Goal: Task Accomplishment & Management: Manage account settings

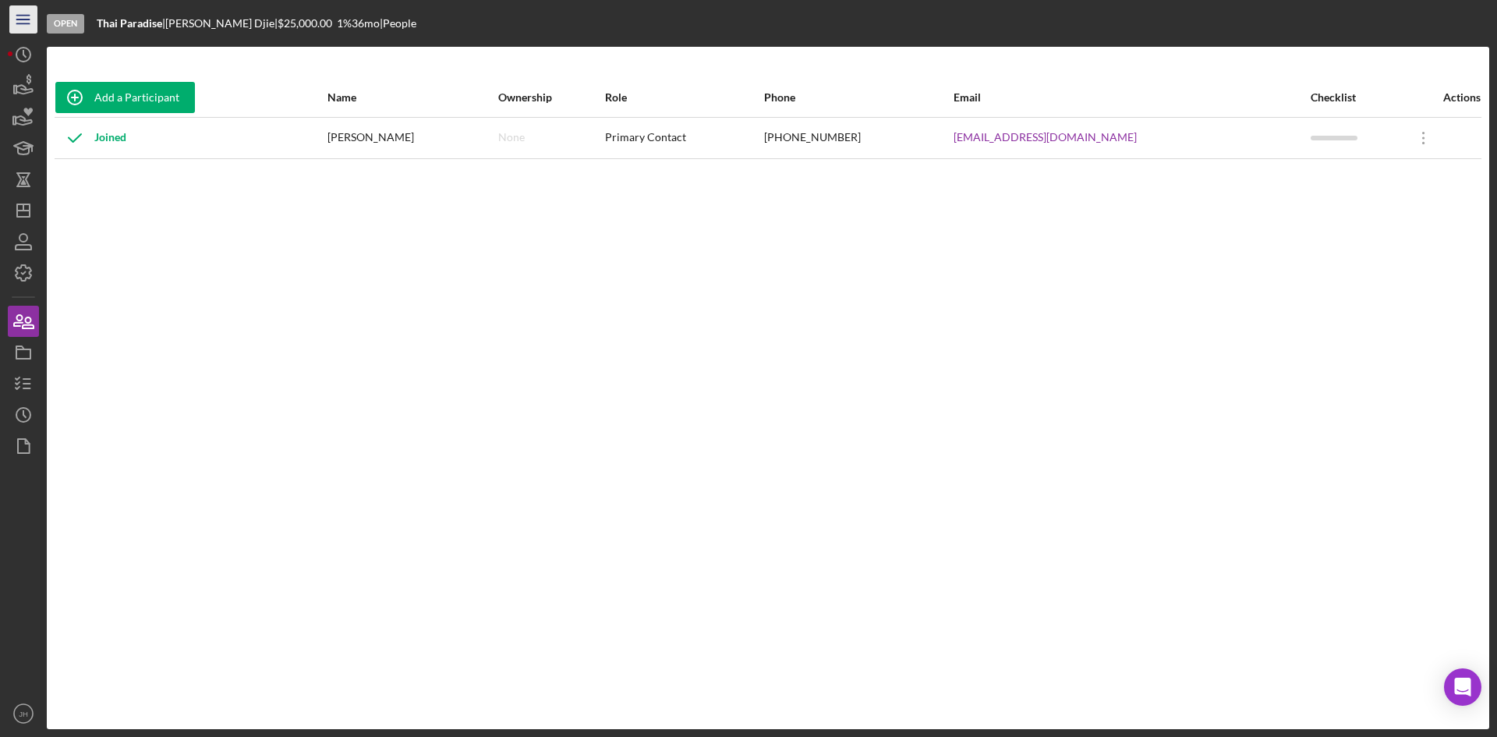
click at [16, 17] on icon "Icon/Menu" at bounding box center [23, 19] width 35 height 35
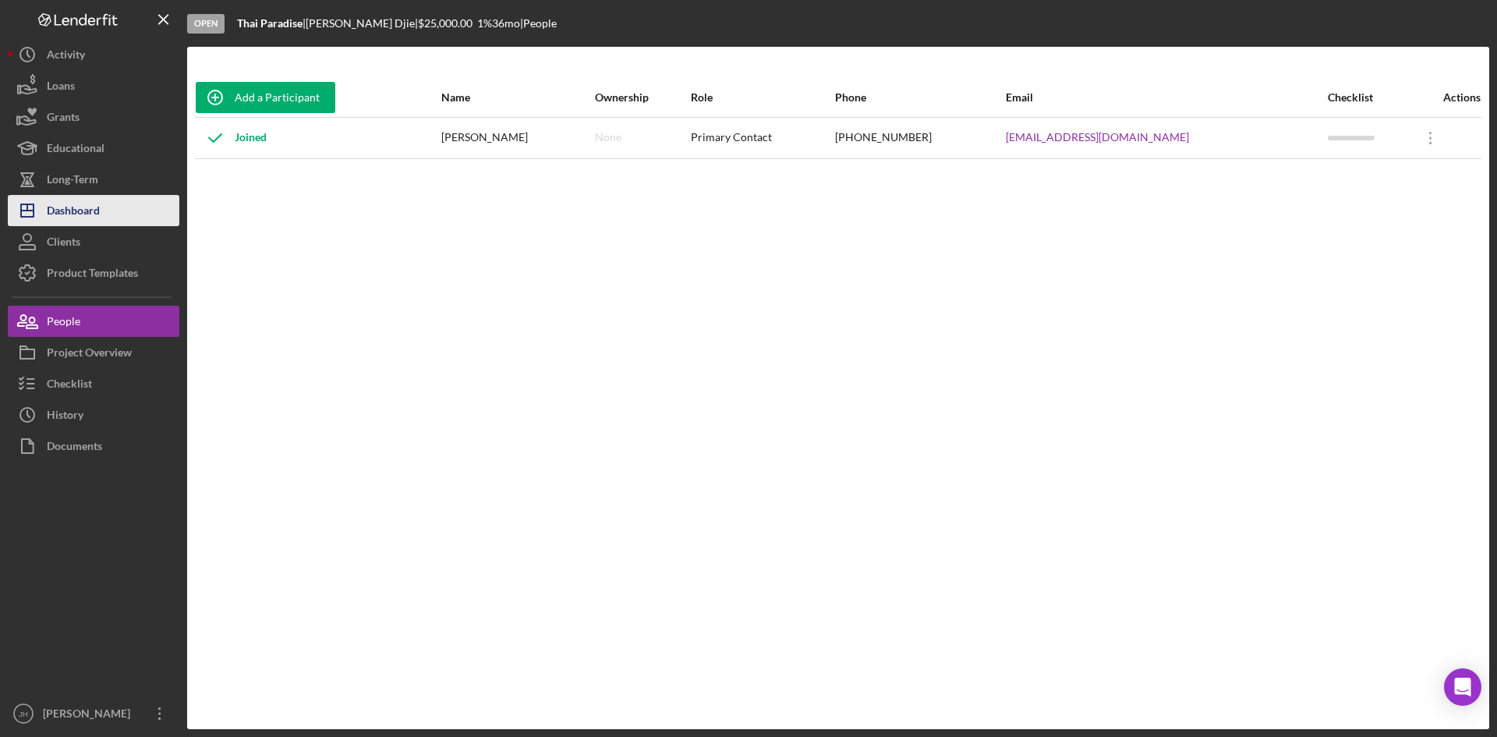
click at [97, 198] on div "Dashboard" at bounding box center [73, 212] width 53 height 35
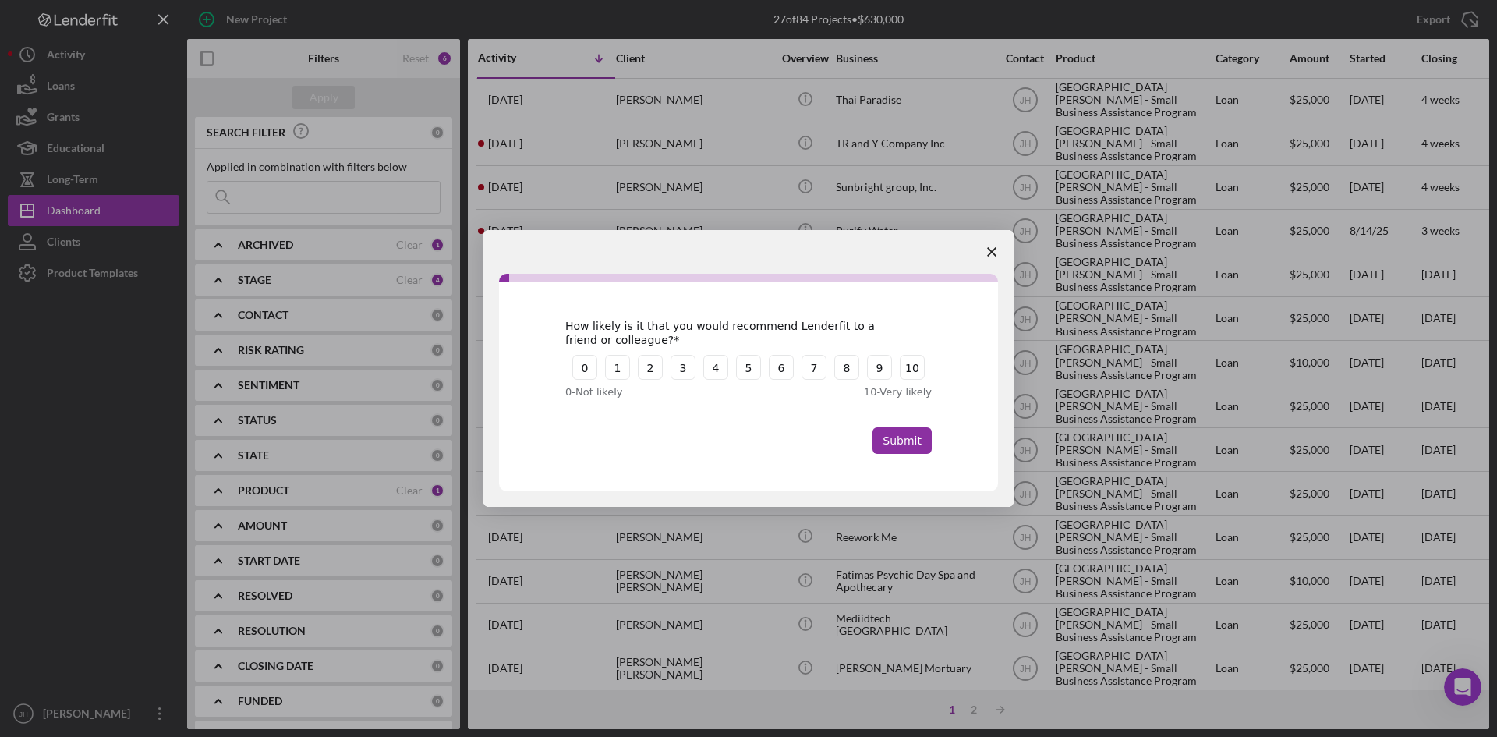
click at [995, 252] on icon "Close survey" at bounding box center [991, 251] width 9 height 9
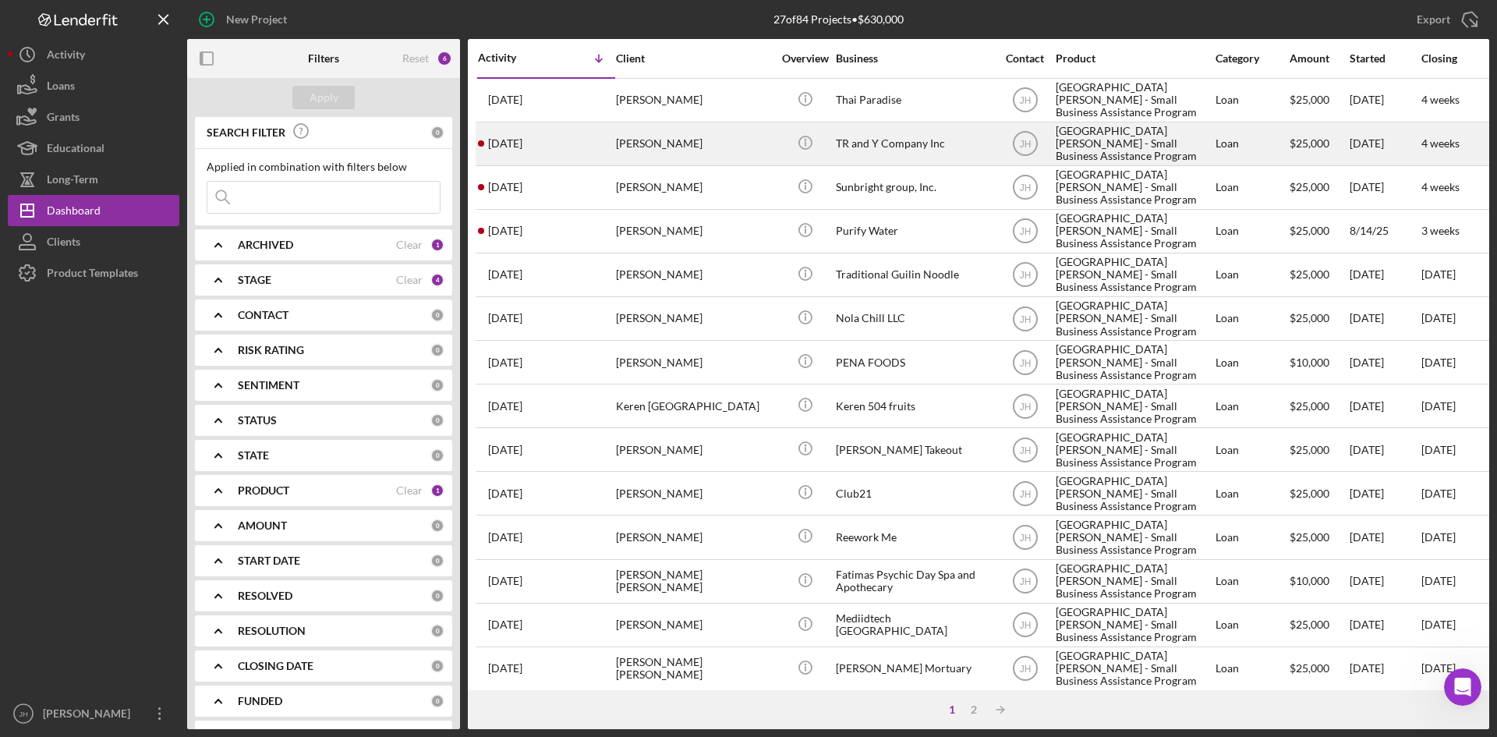
click at [683, 151] on div "Sotaro Masuda" at bounding box center [694, 143] width 156 height 41
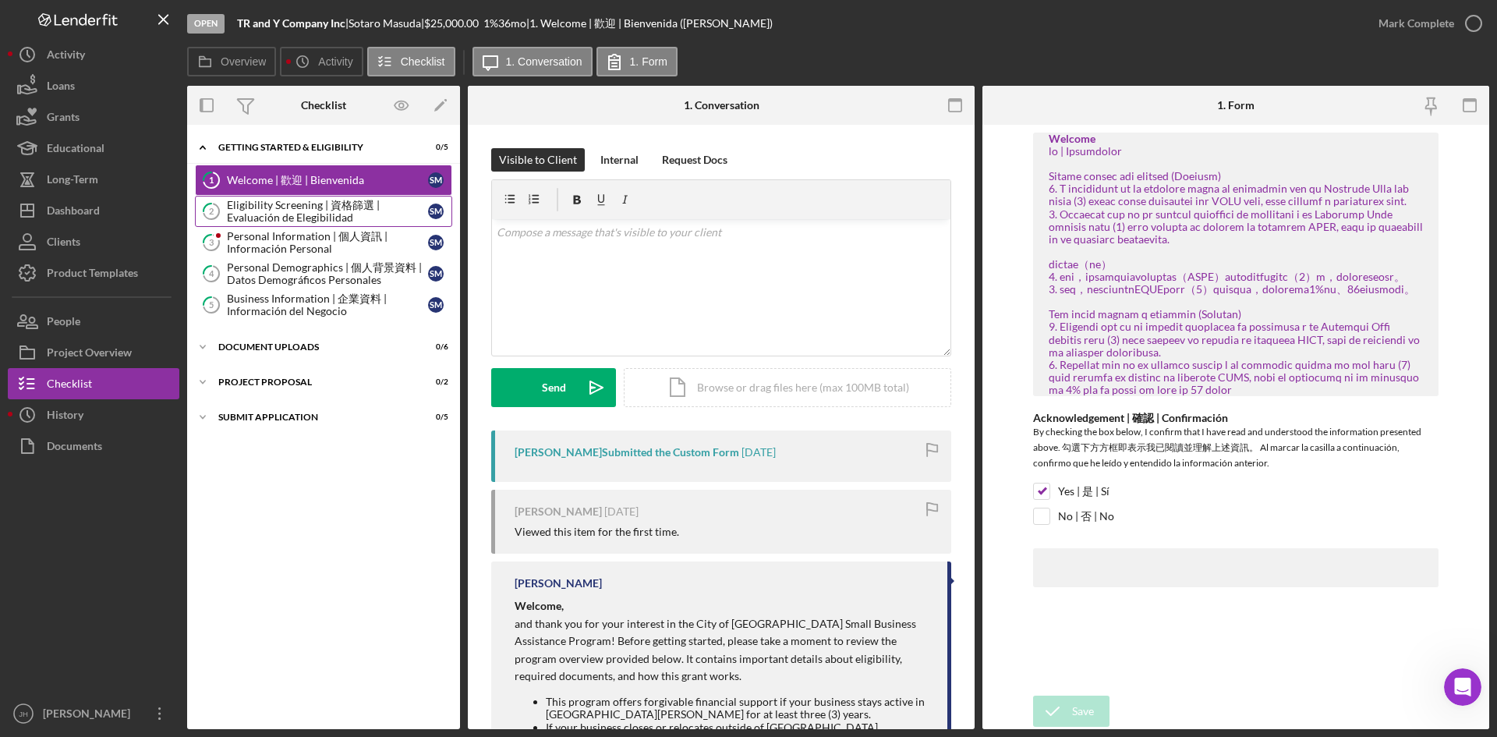
click at [364, 206] on div "Eligibility Screening | 資格篩選 | Evaluación de Elegibilidad" at bounding box center [327, 211] width 201 height 25
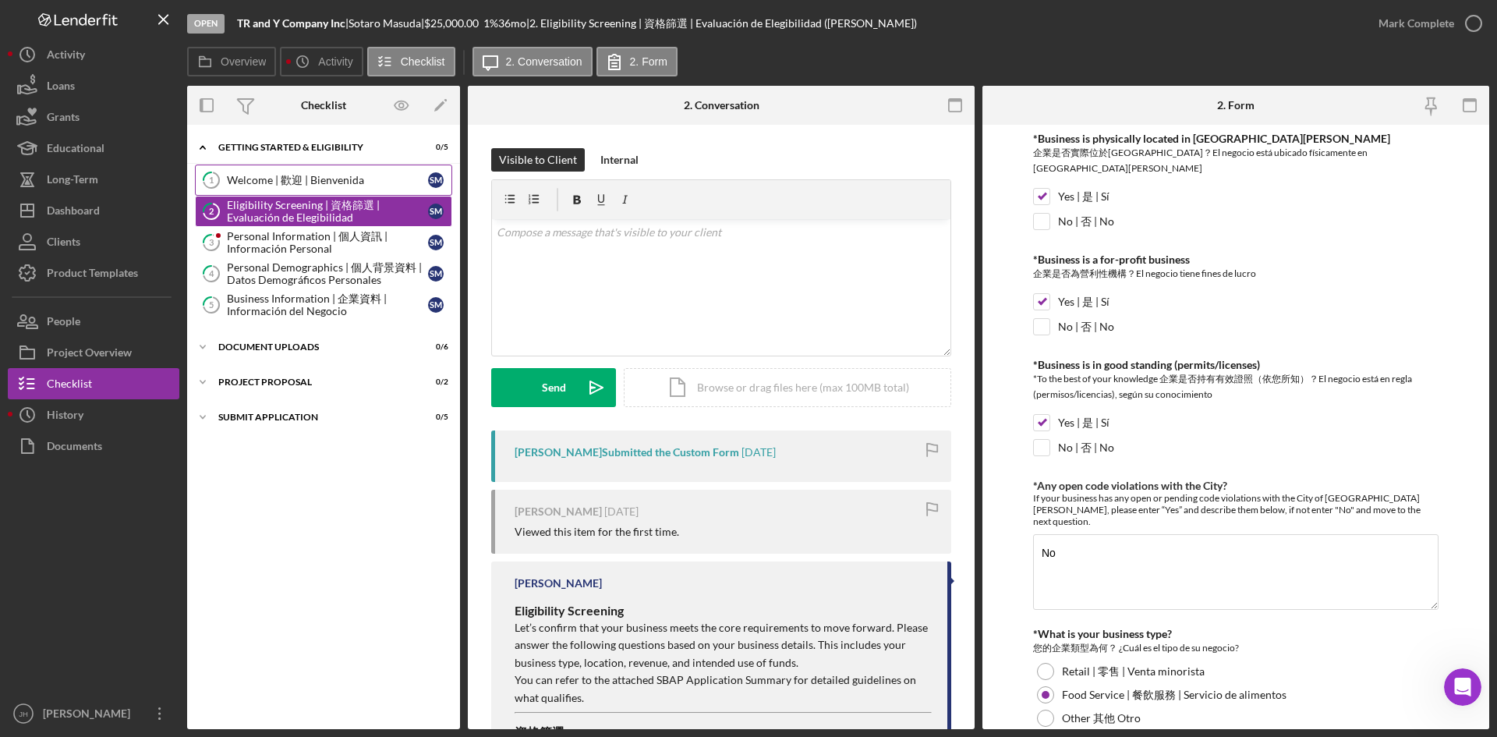
click at [318, 190] on link "1 Welcome | 歡迎 | Bienvenida S M" at bounding box center [323, 180] width 257 height 31
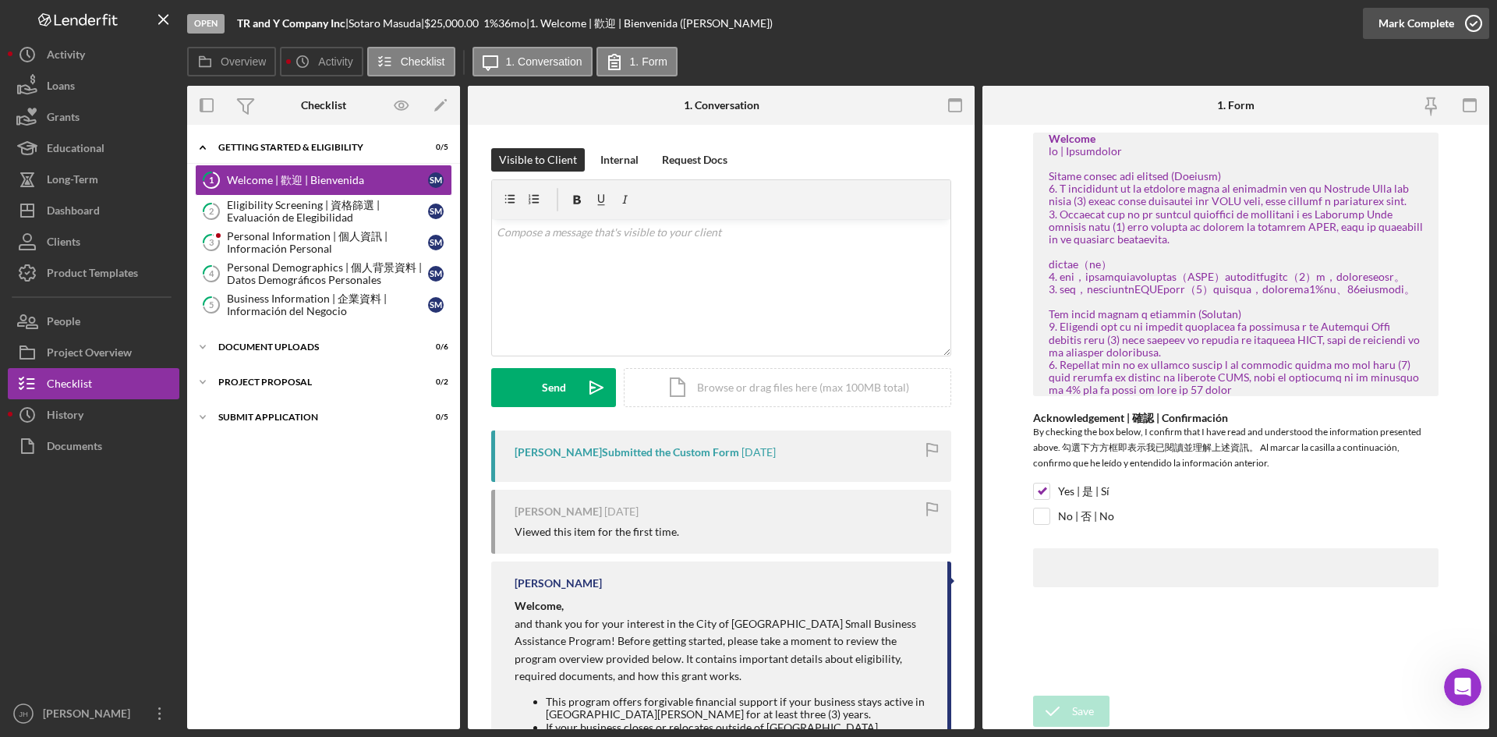
click at [1419, 18] on div "Mark Complete" at bounding box center [1417, 23] width 76 height 31
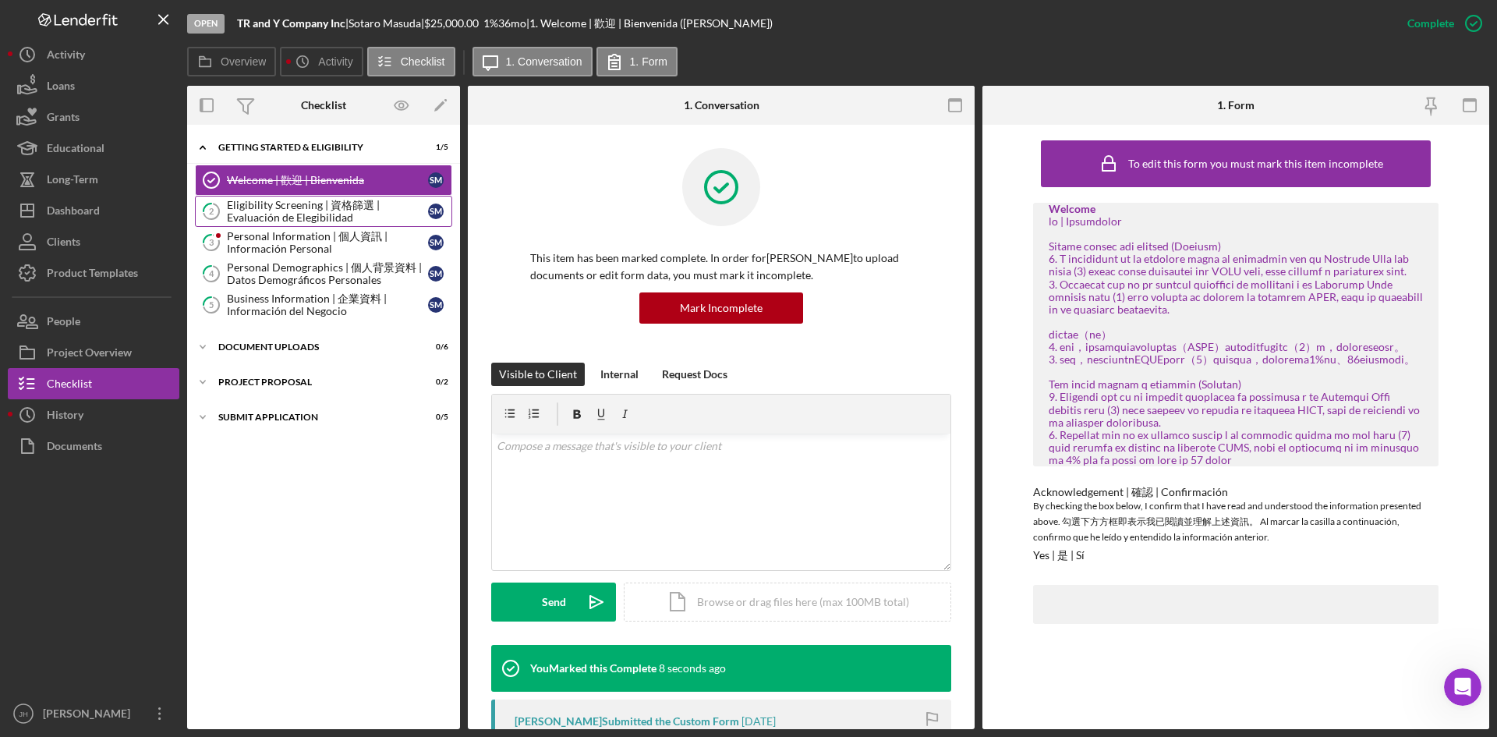
click at [306, 214] on div "Eligibility Screening | 資格篩選 | Evaluación de Elegibilidad" at bounding box center [327, 211] width 201 height 25
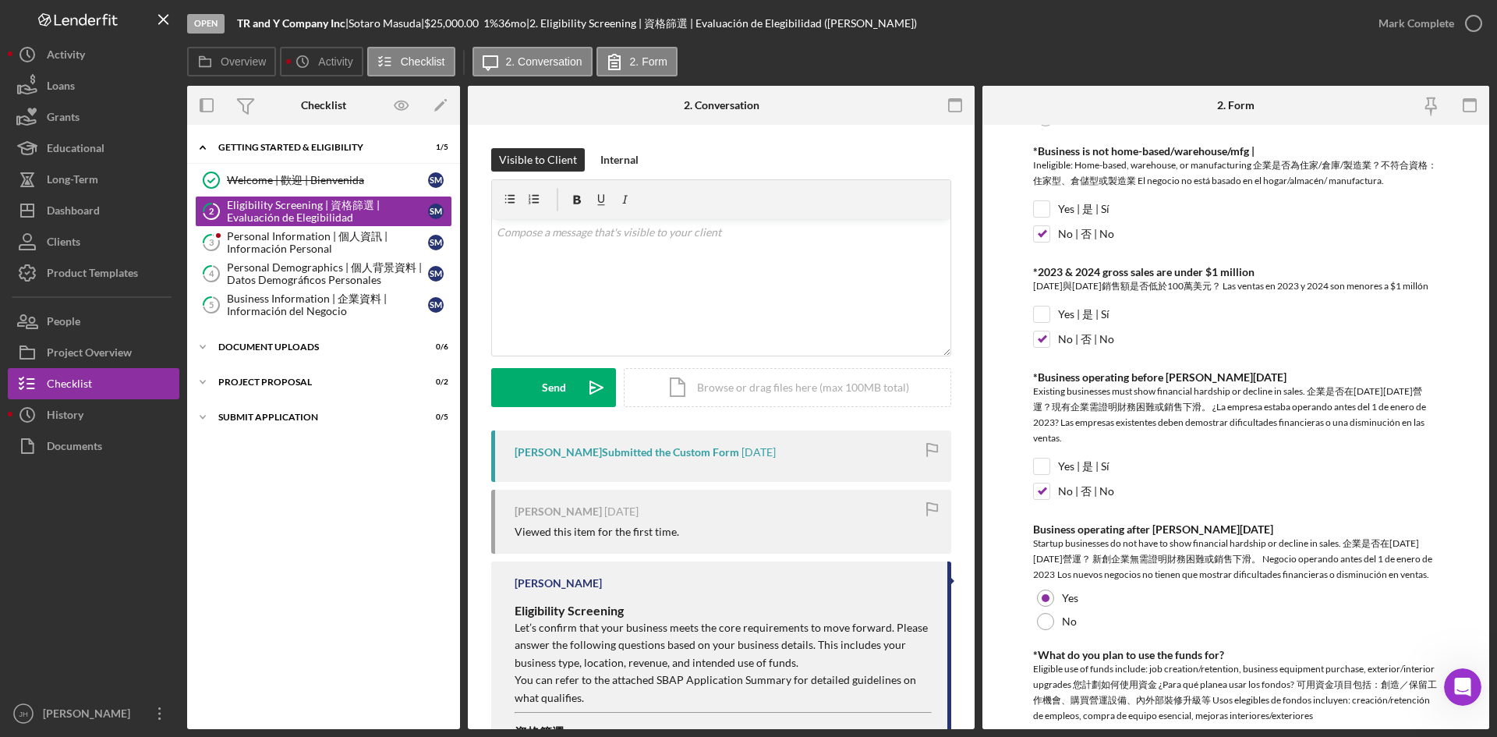
scroll to position [751, 0]
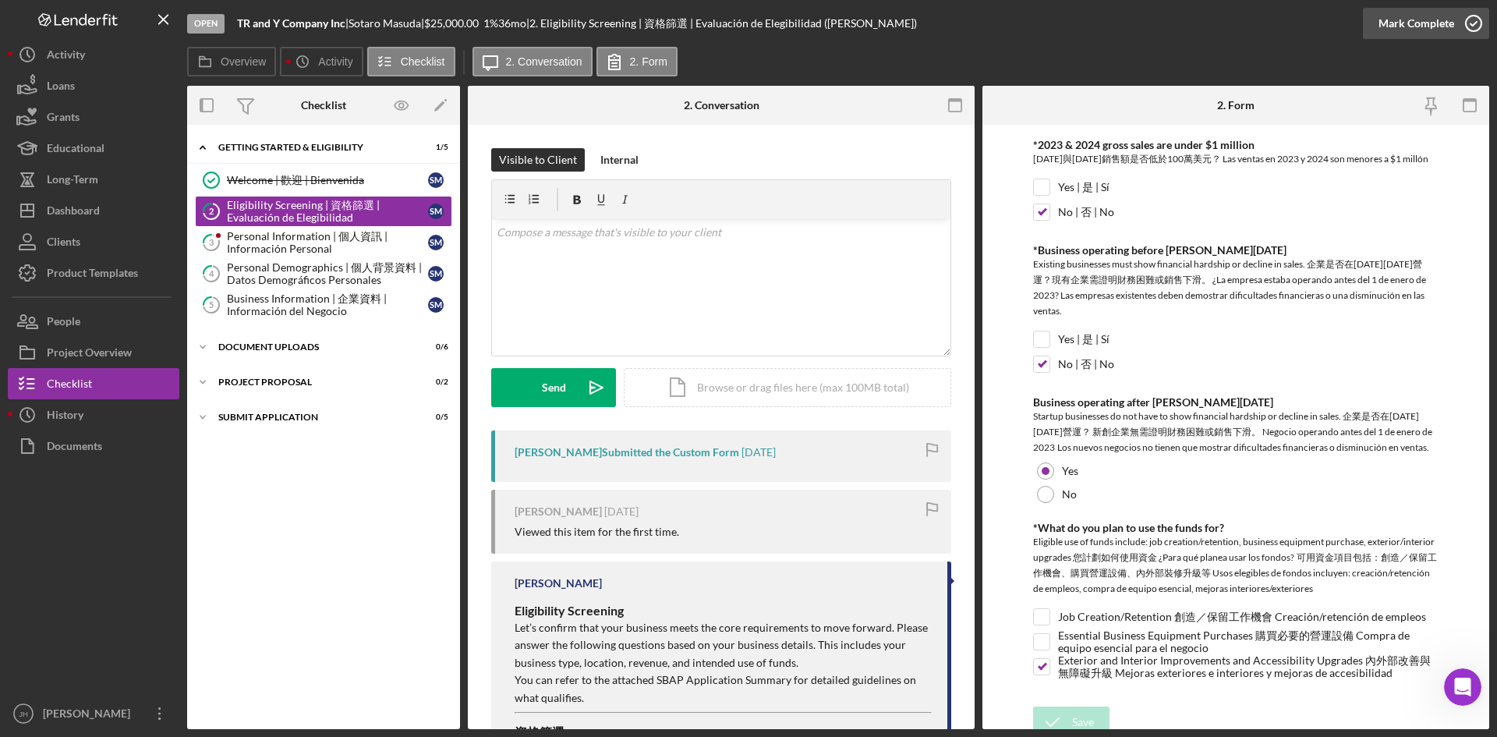
click at [1402, 13] on div "Mark Complete" at bounding box center [1417, 23] width 76 height 31
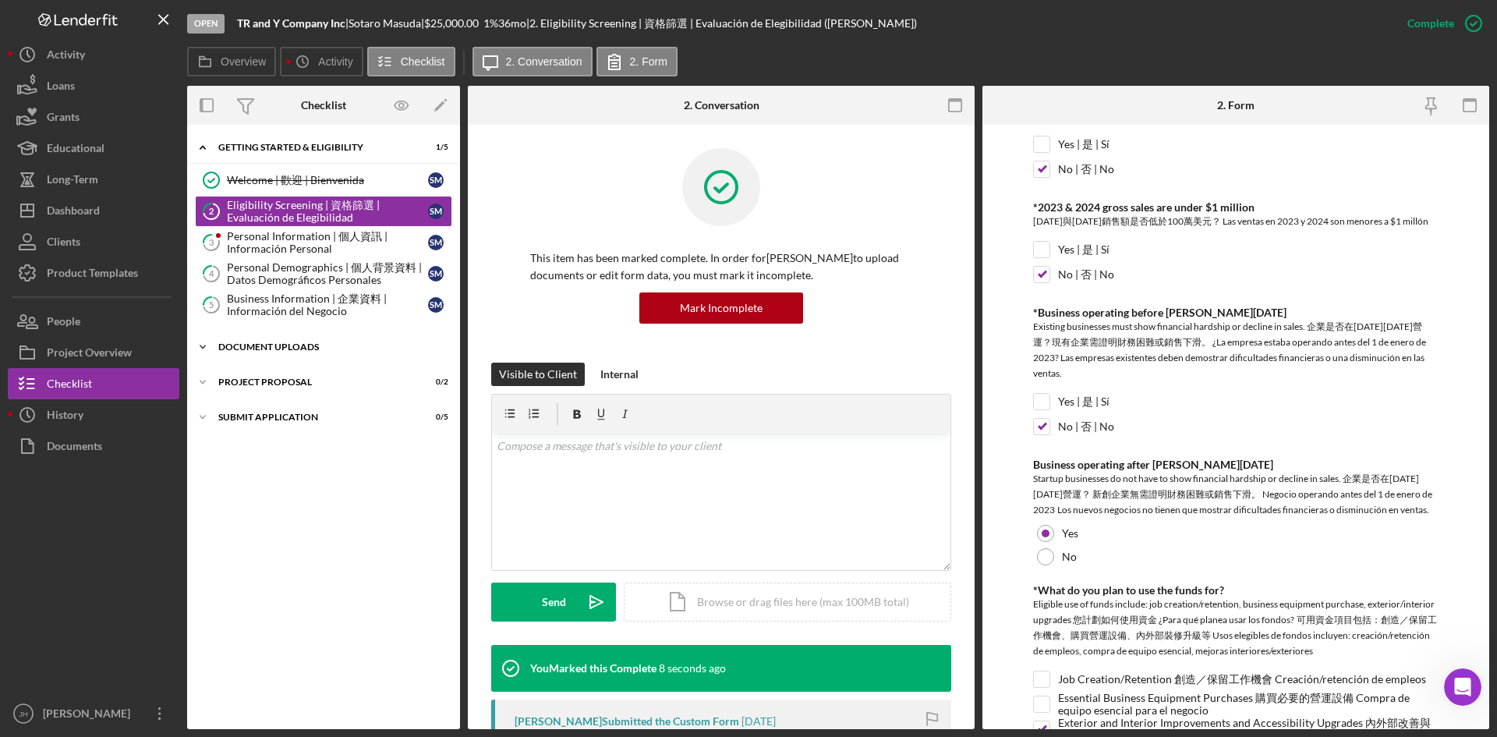
scroll to position [813, 0]
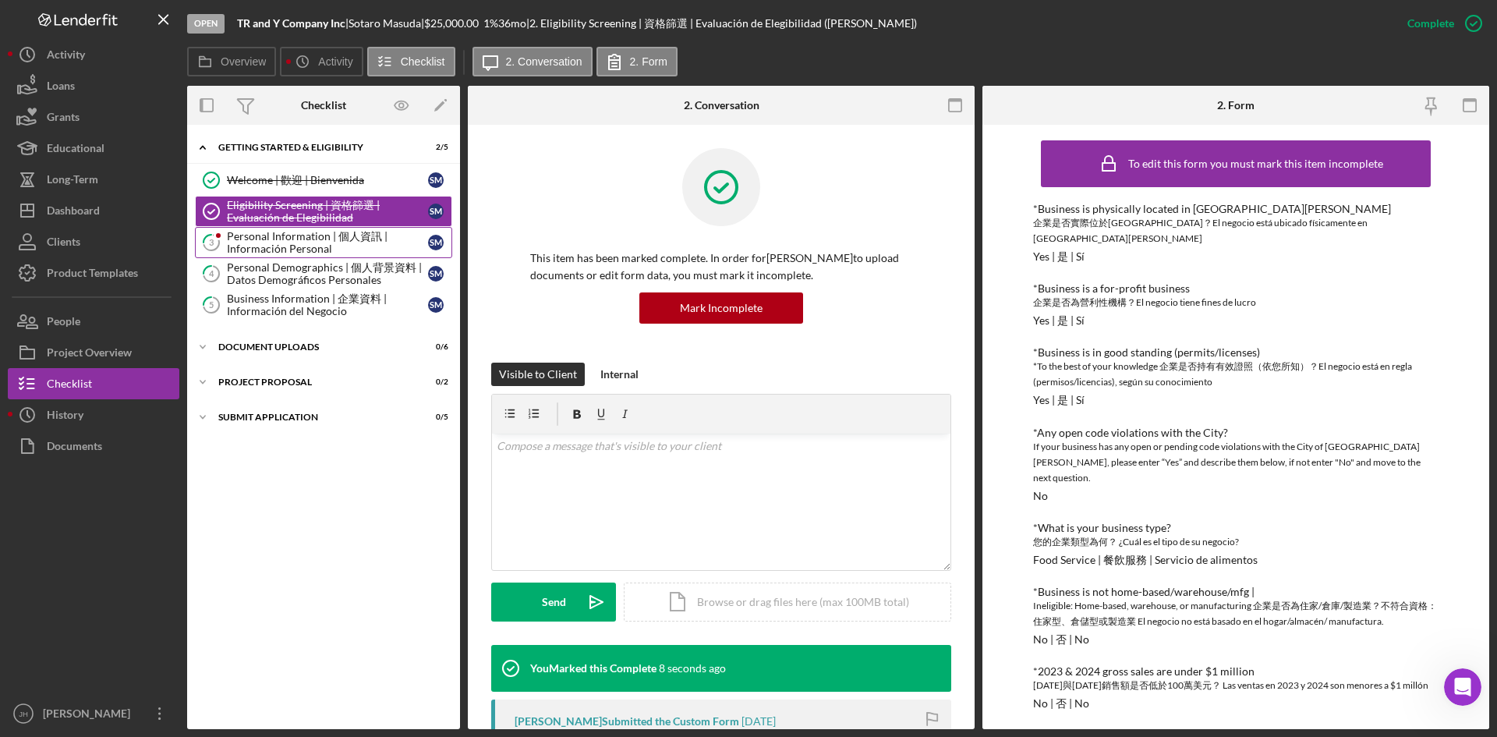
click at [240, 236] on div "Personal Information | 個人資訊 | Información Personal" at bounding box center [327, 242] width 201 height 25
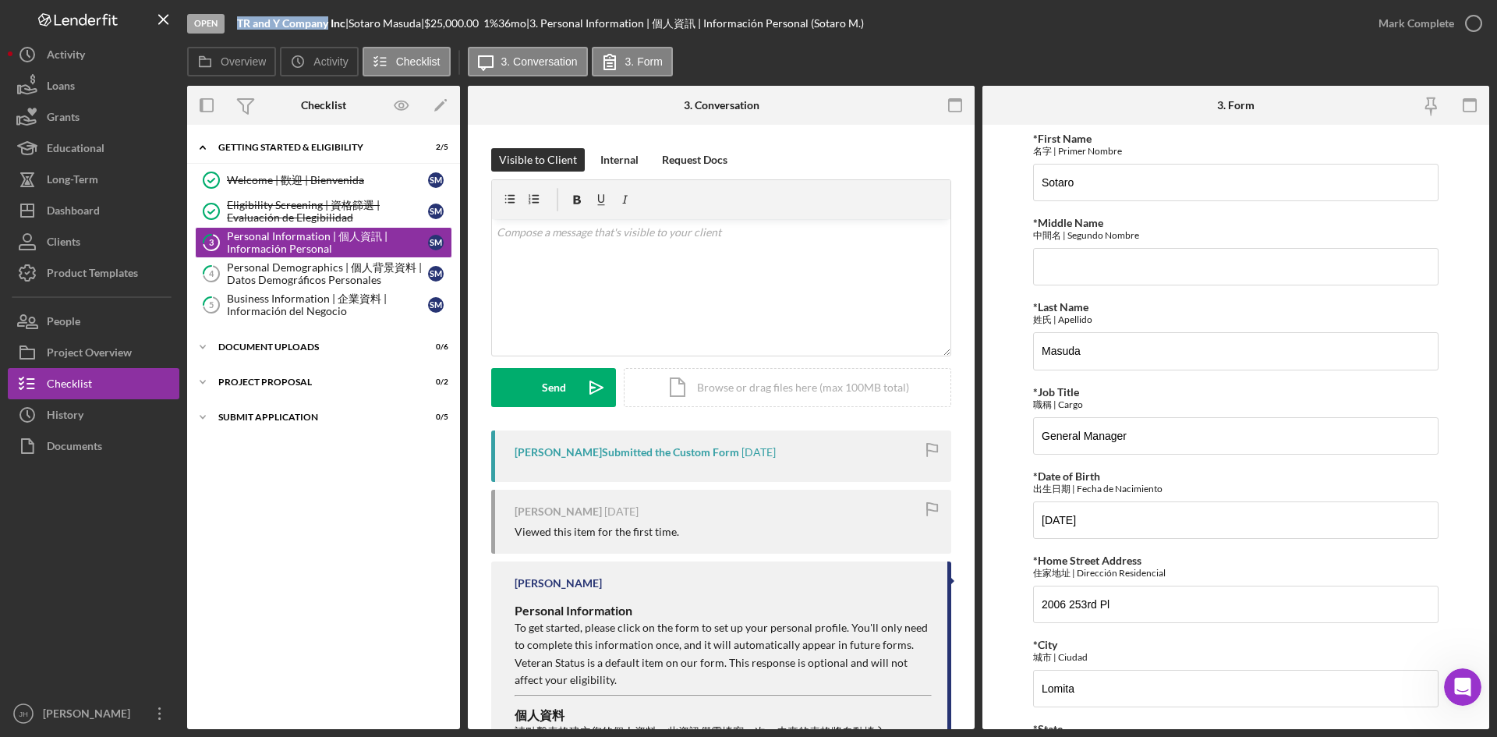
drag, startPoint x: 239, startPoint y: 19, endPoint x: 328, endPoint y: 30, distance: 90.4
click at [328, 30] on div "Open TR and Y Company Inc | Sotaro Masuda | $25,000.00 1 % 36 mo | 3. Personal …" at bounding box center [775, 23] width 1176 height 47
copy b "TR and Y Company"
click at [1433, 12] on div "Mark Complete" at bounding box center [1417, 23] width 76 height 31
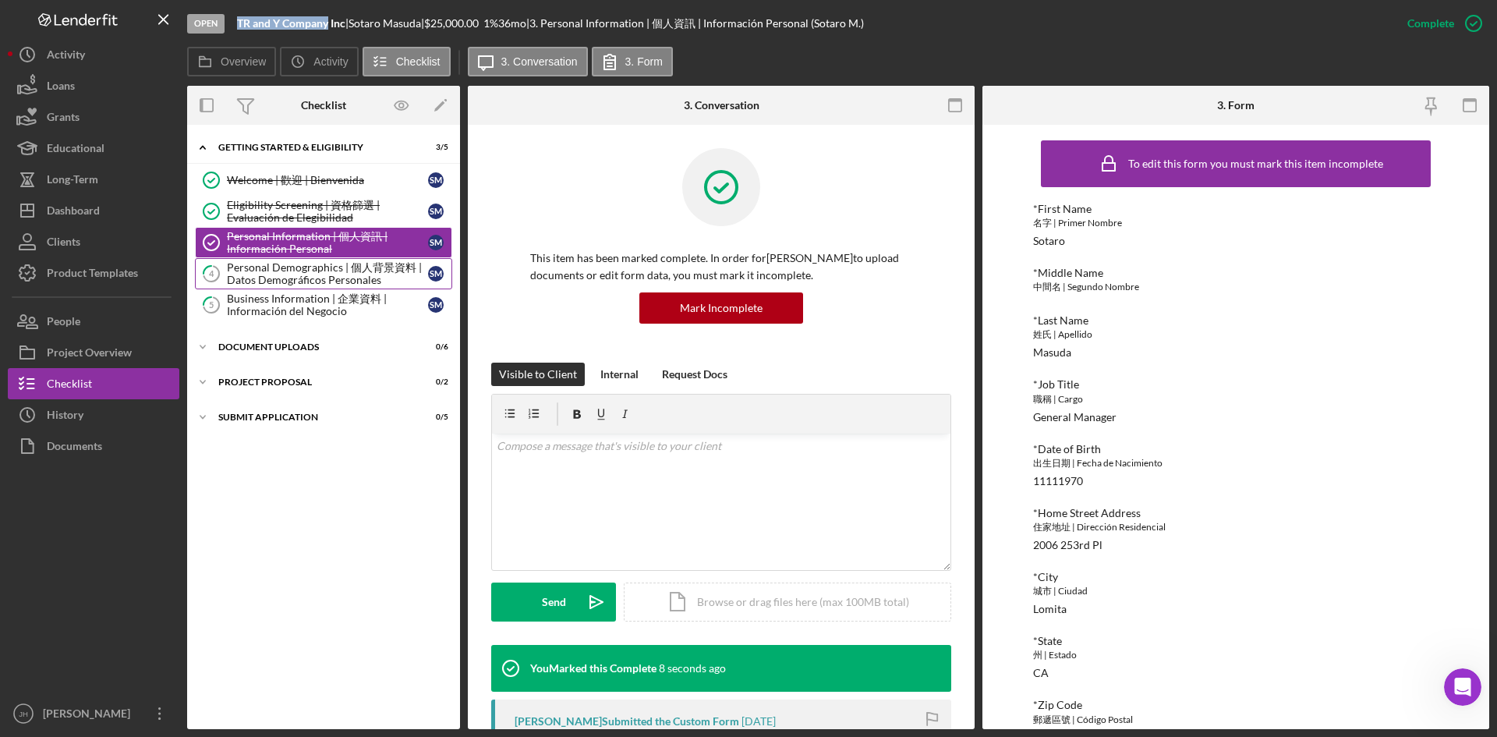
click at [343, 268] on div "Personal Demographics | 個人背景資料 | Datos Demográficos Personales" at bounding box center [327, 273] width 201 height 25
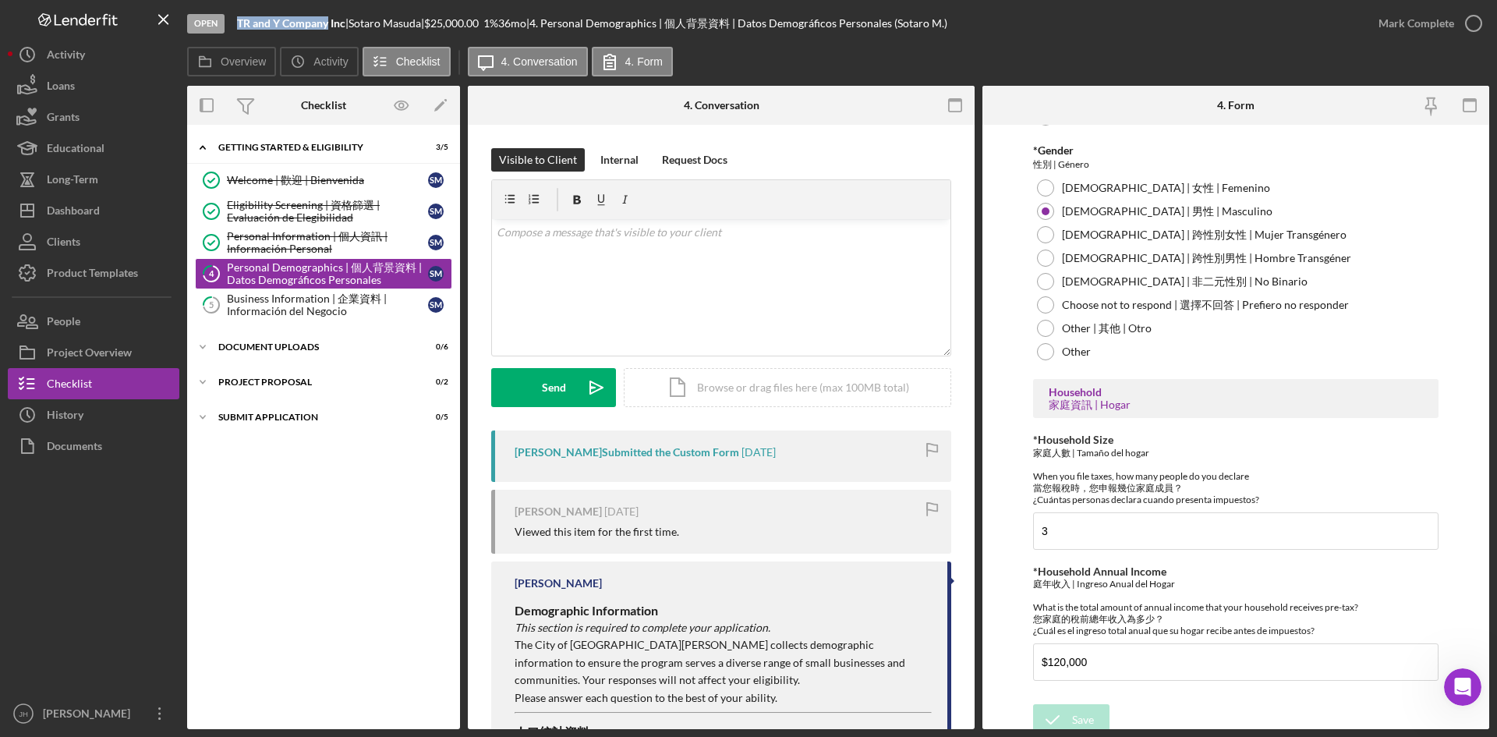
scroll to position [431, 0]
click at [1458, 14] on icon "button" at bounding box center [1474, 23] width 39 height 39
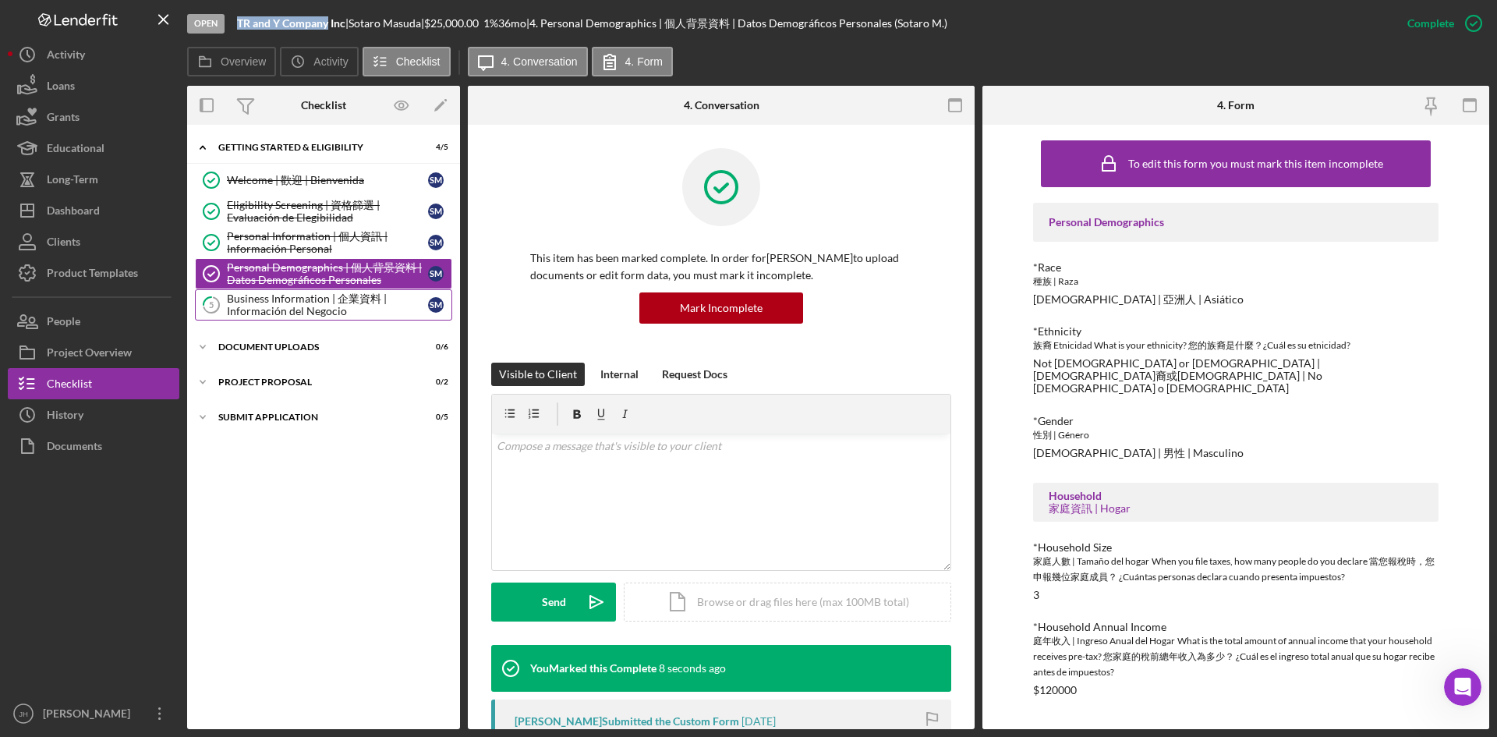
click at [298, 318] on link "5 Business Information | 企業資料 | Información del Negocio  S M" at bounding box center [323, 304] width 257 height 31
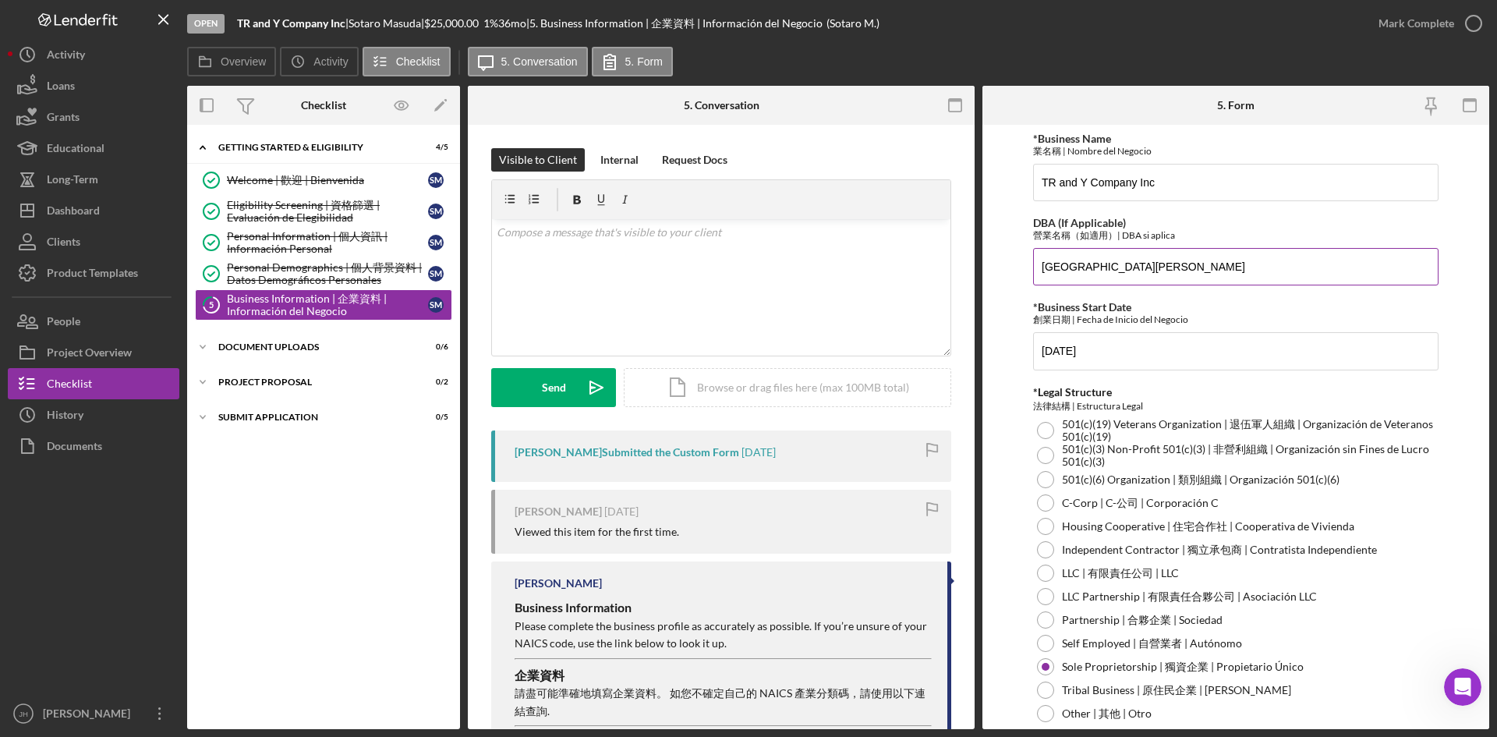
drag, startPoint x: 1169, startPoint y: 267, endPoint x: 1033, endPoint y: 273, distance: 135.8
click at [1033, 273] on input "Kagura Monterey Park" at bounding box center [1236, 266] width 406 height 37
click at [1453, 26] on button "Mark Complete" at bounding box center [1426, 23] width 126 height 31
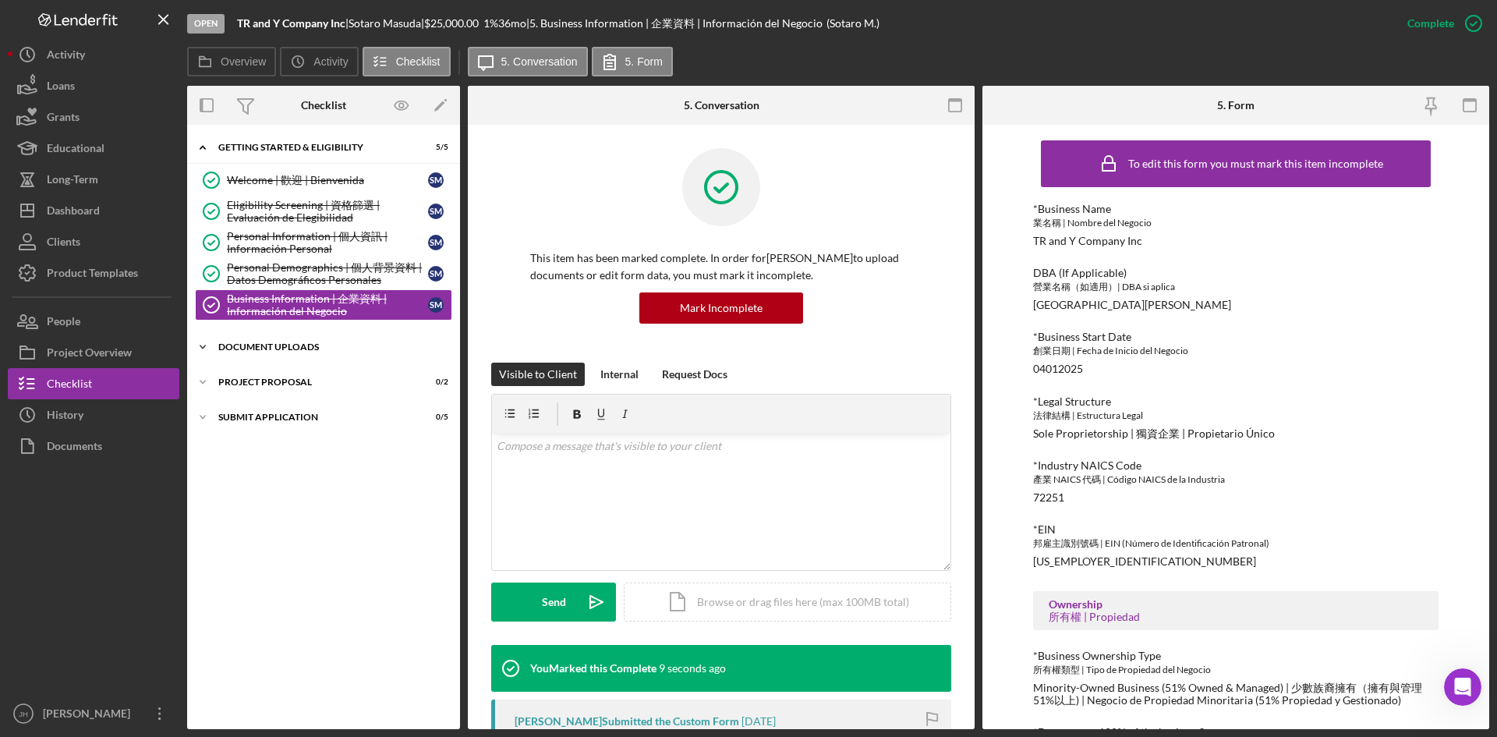
click at [360, 339] on div "Icon/Expander Document Uploads 0 / 6" at bounding box center [323, 346] width 273 height 31
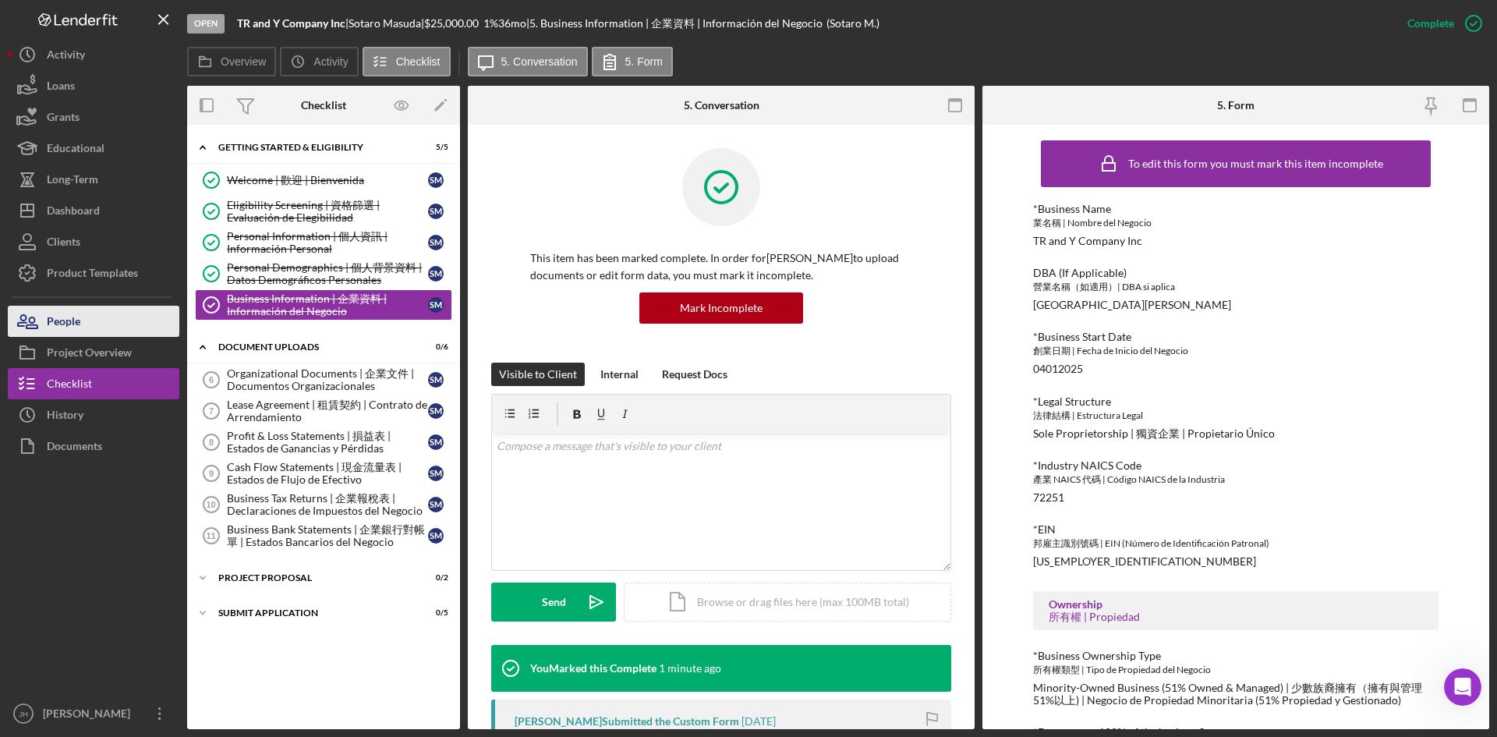
click at [99, 311] on button "People" at bounding box center [94, 321] width 172 height 31
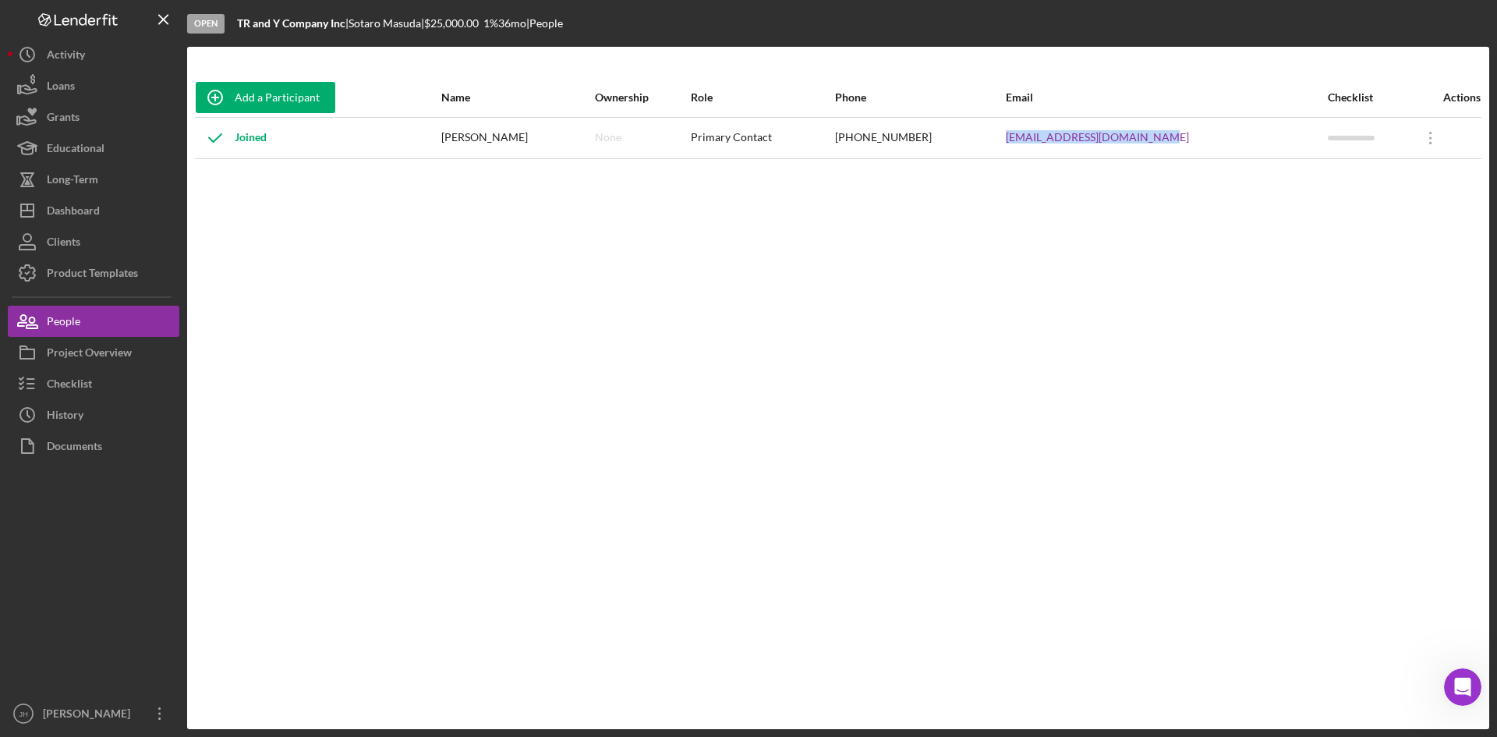
drag, startPoint x: 1206, startPoint y: 135, endPoint x: 1008, endPoint y: 125, distance: 197.6
click at [1008, 125] on tr "Joined Sotaro Masuda None Primary Contact (626) 975-5327 montereypark@kagurausa…" at bounding box center [838, 137] width 1287 height 41
copy tr "montereypark@kagurausa.com"
click at [154, 346] on button "Project Overview" at bounding box center [94, 352] width 172 height 31
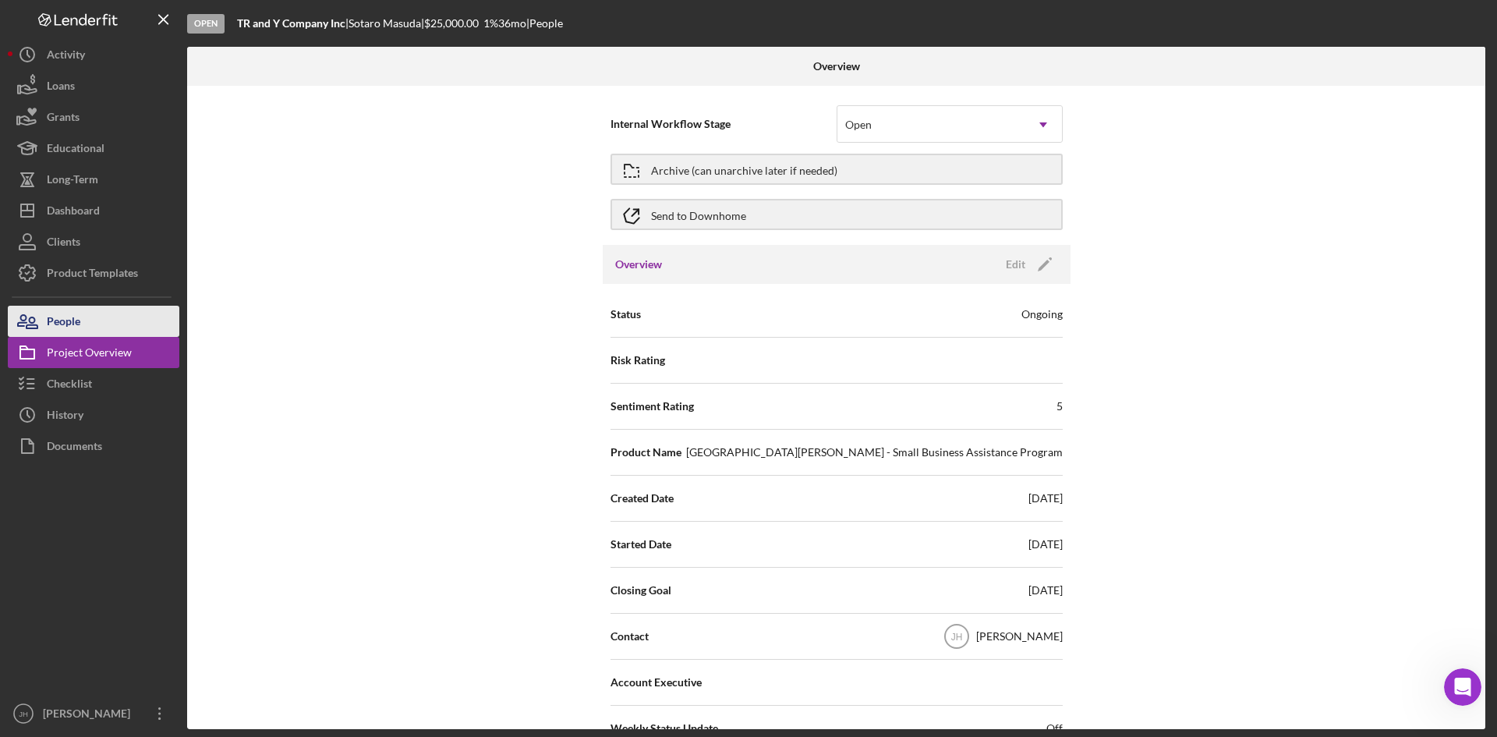
click at [141, 325] on button "People" at bounding box center [94, 321] width 172 height 31
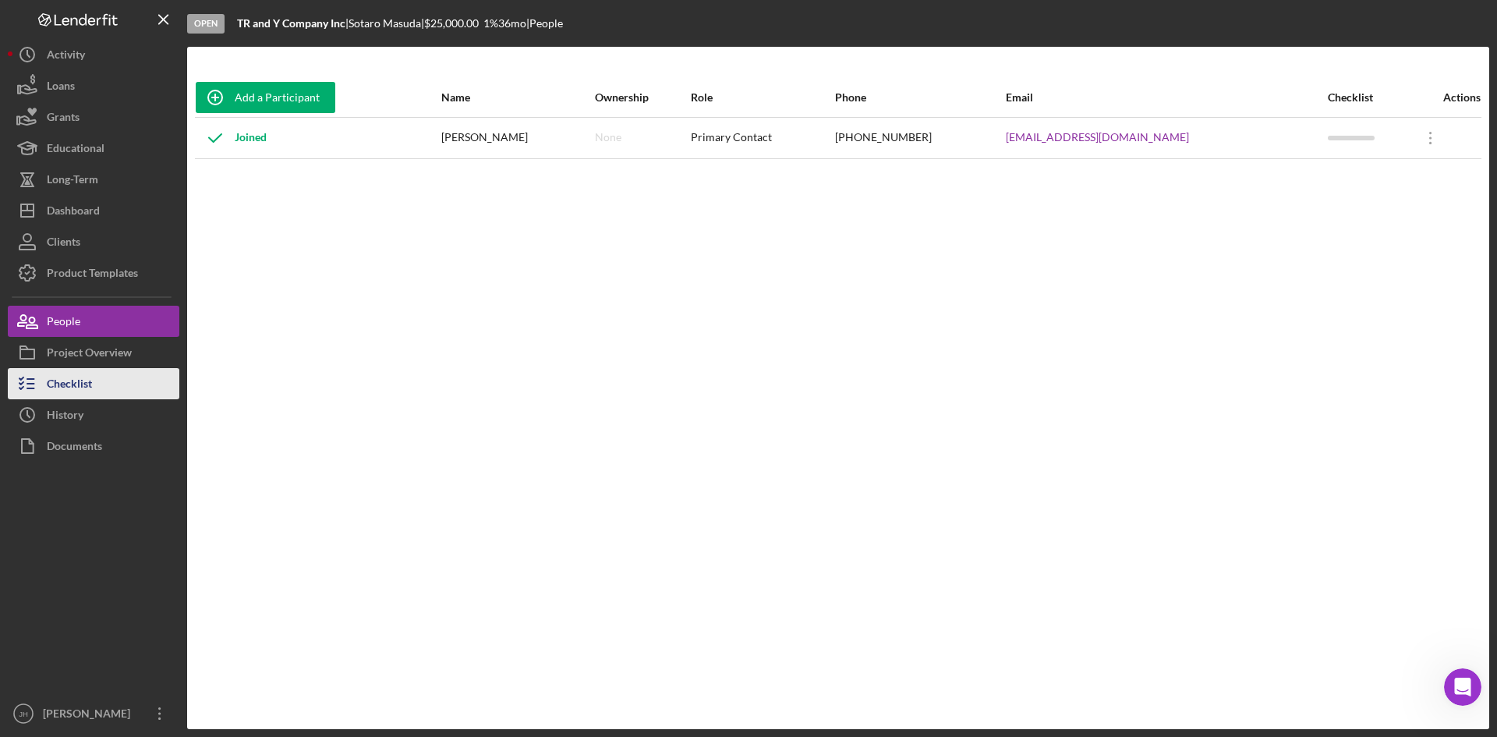
click at [129, 386] on button "Checklist" at bounding box center [94, 383] width 172 height 31
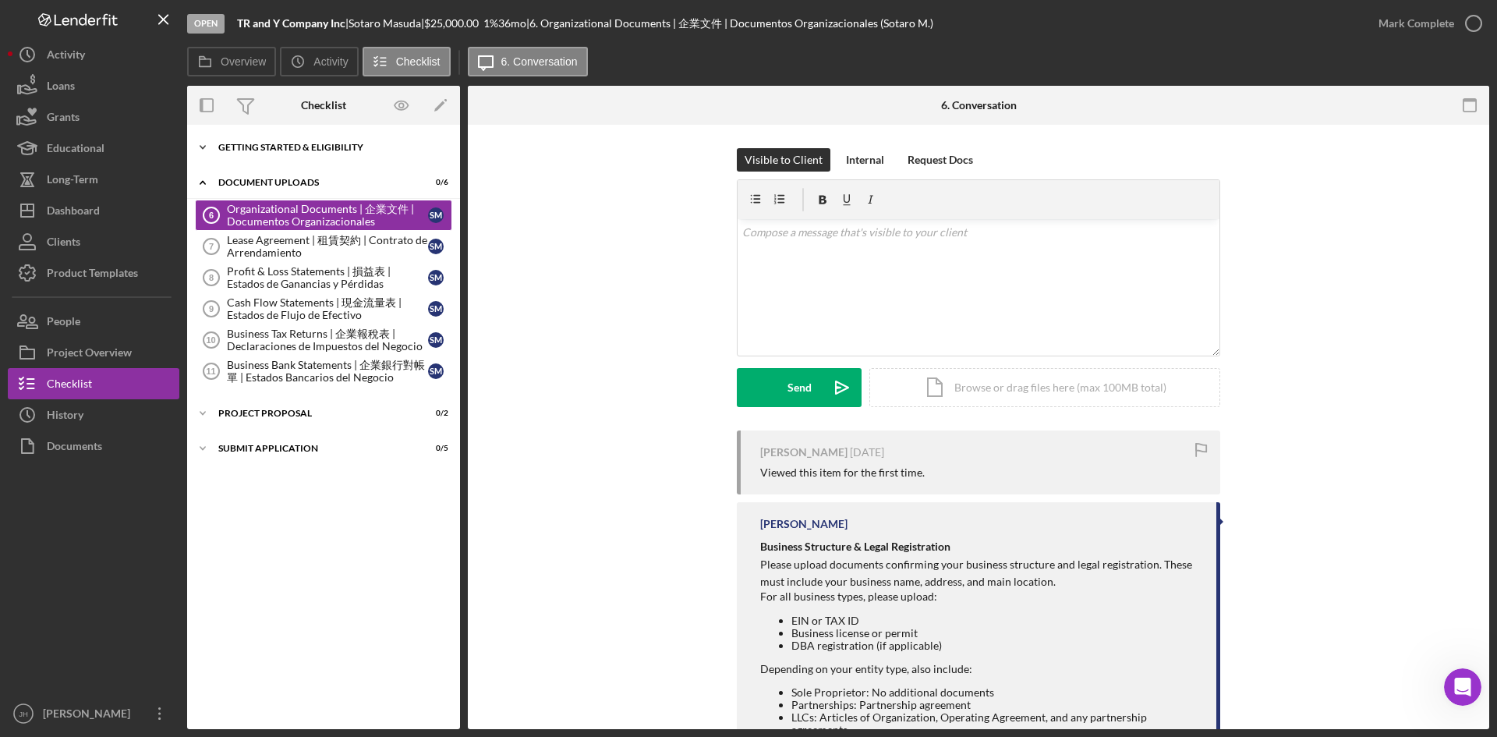
click at [313, 154] on div "Icon/Expander Getting Started & Eligibility 5 / 5" at bounding box center [323, 147] width 273 height 31
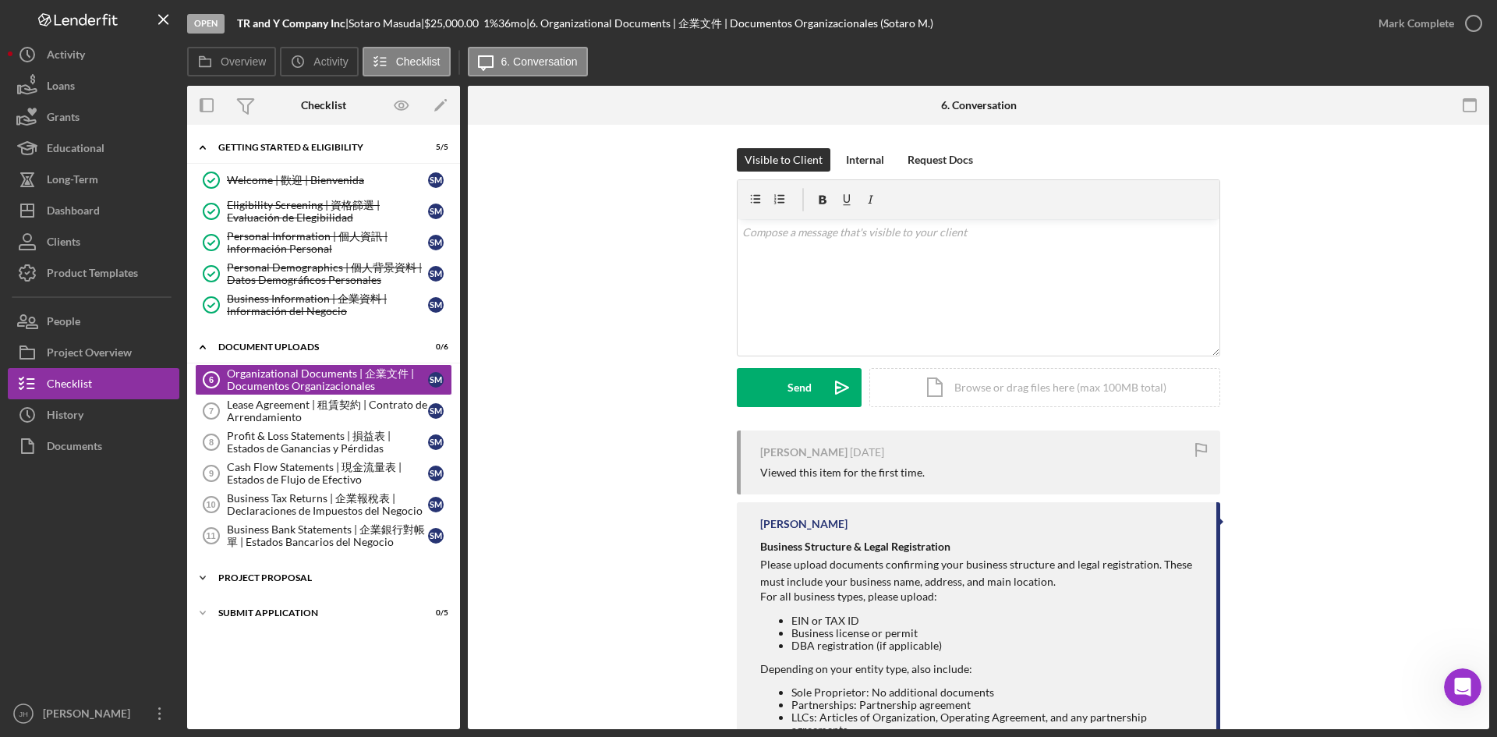
click at [283, 574] on div "Project Proposal" at bounding box center [329, 577] width 222 height 9
click at [306, 604] on div "Project Proposal | 项目說明 | Propuesta del Proyecto" at bounding box center [327, 610] width 201 height 25
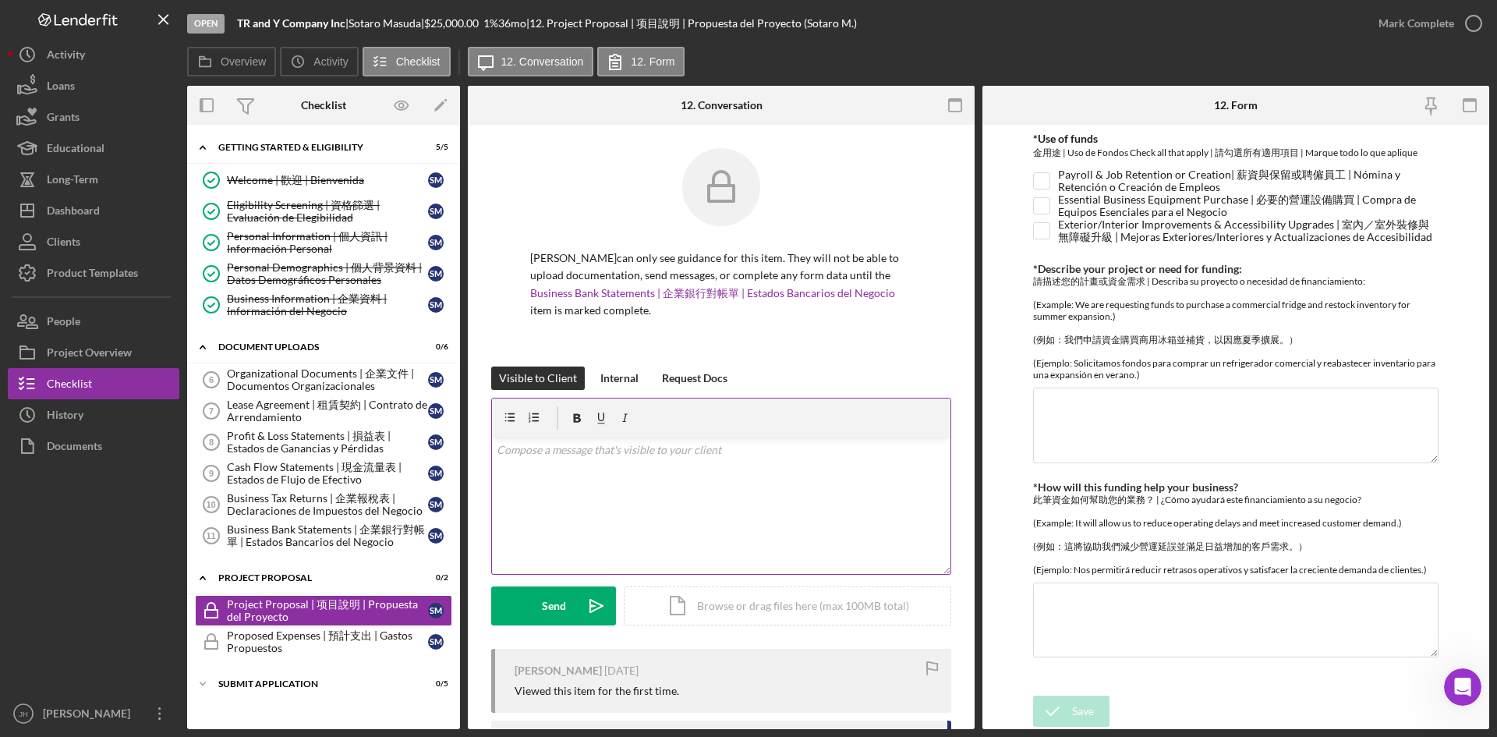
scroll to position [78, 0]
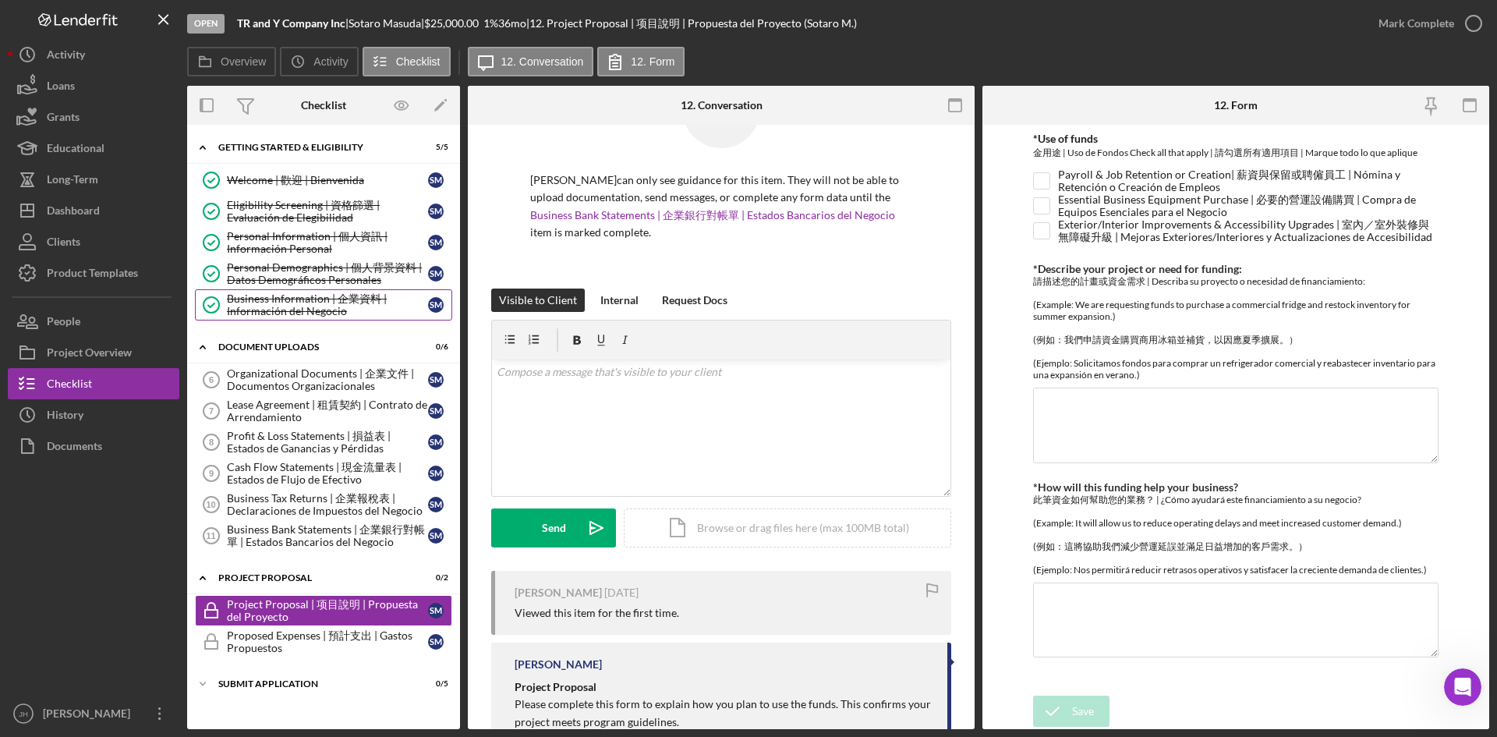
click at [287, 309] on div "Business Information | 企業資料 | Información del Negocio" at bounding box center [327, 304] width 201 height 25
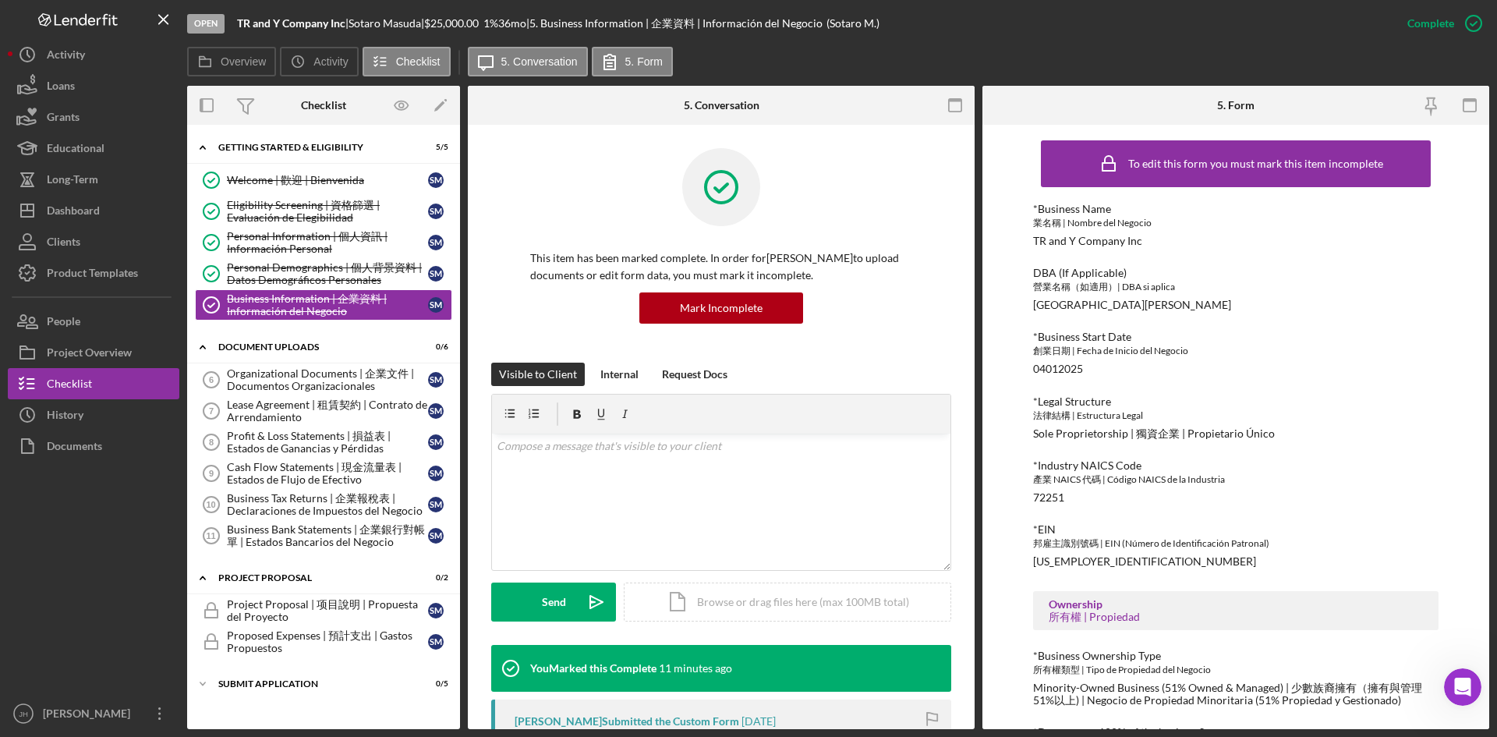
click at [1022, 703] on div "To edit this form you must mark this item incomplete *Business Name 業名稱 | Nombr…" at bounding box center [1236, 427] width 507 height 604
click at [90, 335] on button "People" at bounding box center [94, 321] width 172 height 31
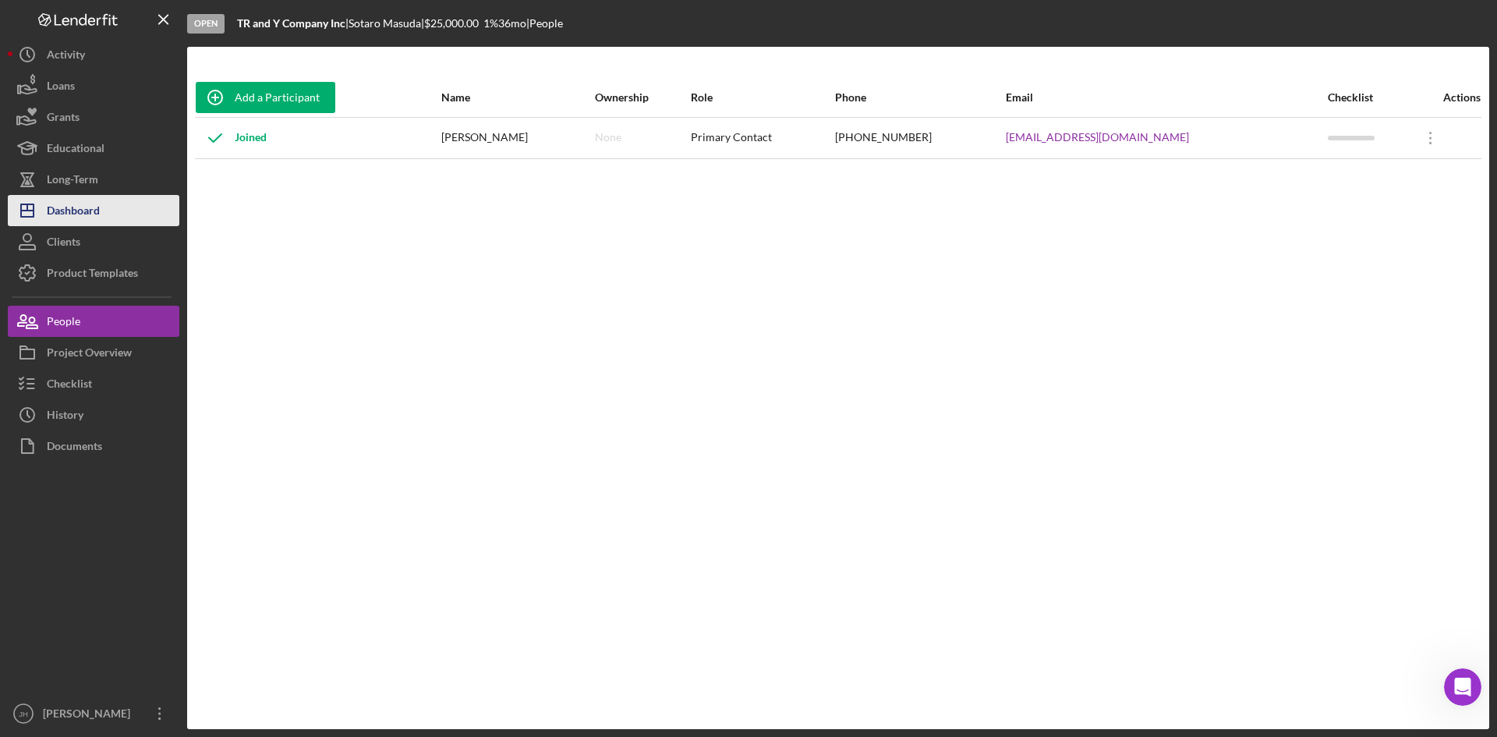
click at [101, 211] on button "Icon/Dashboard Dashboard" at bounding box center [94, 210] width 172 height 31
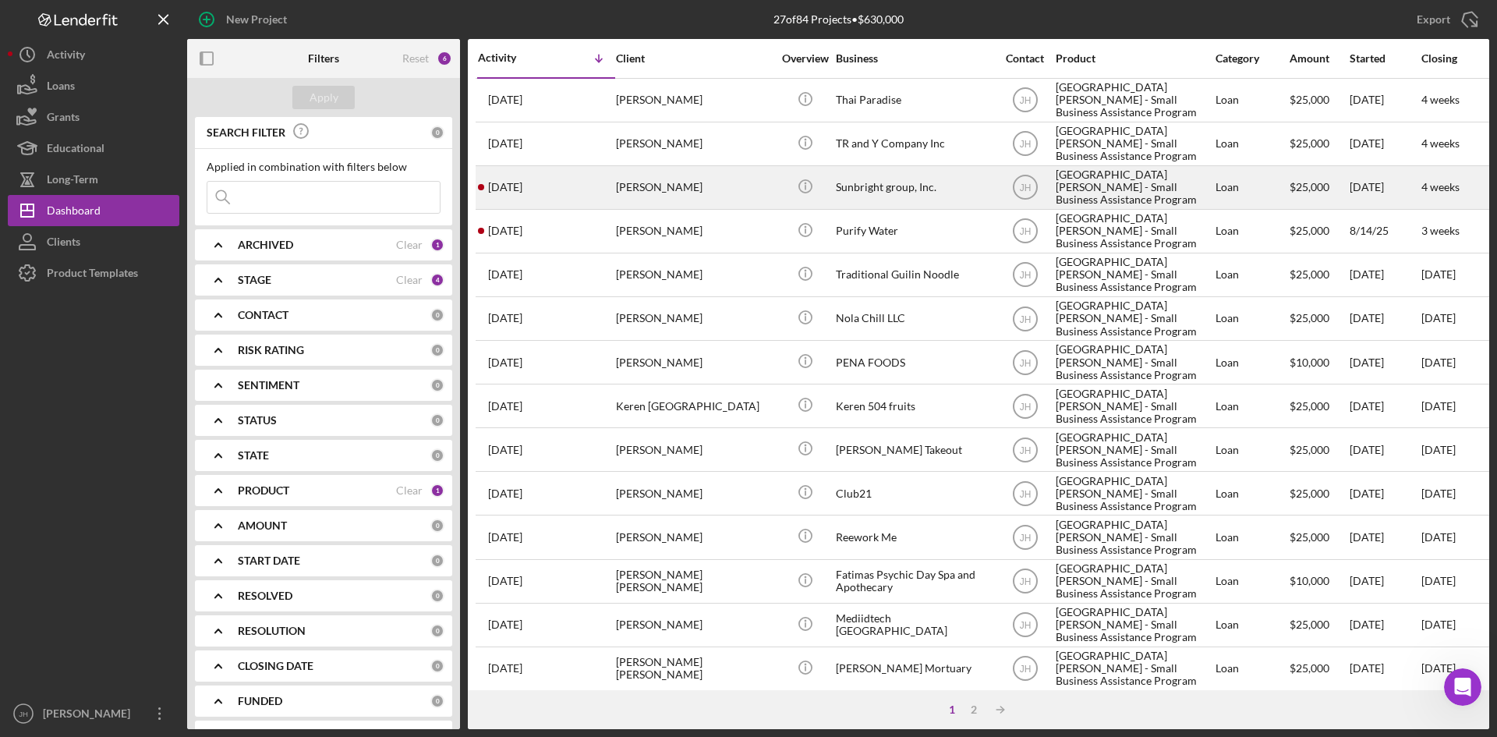
click at [645, 175] on div "Hui Chen" at bounding box center [694, 187] width 156 height 41
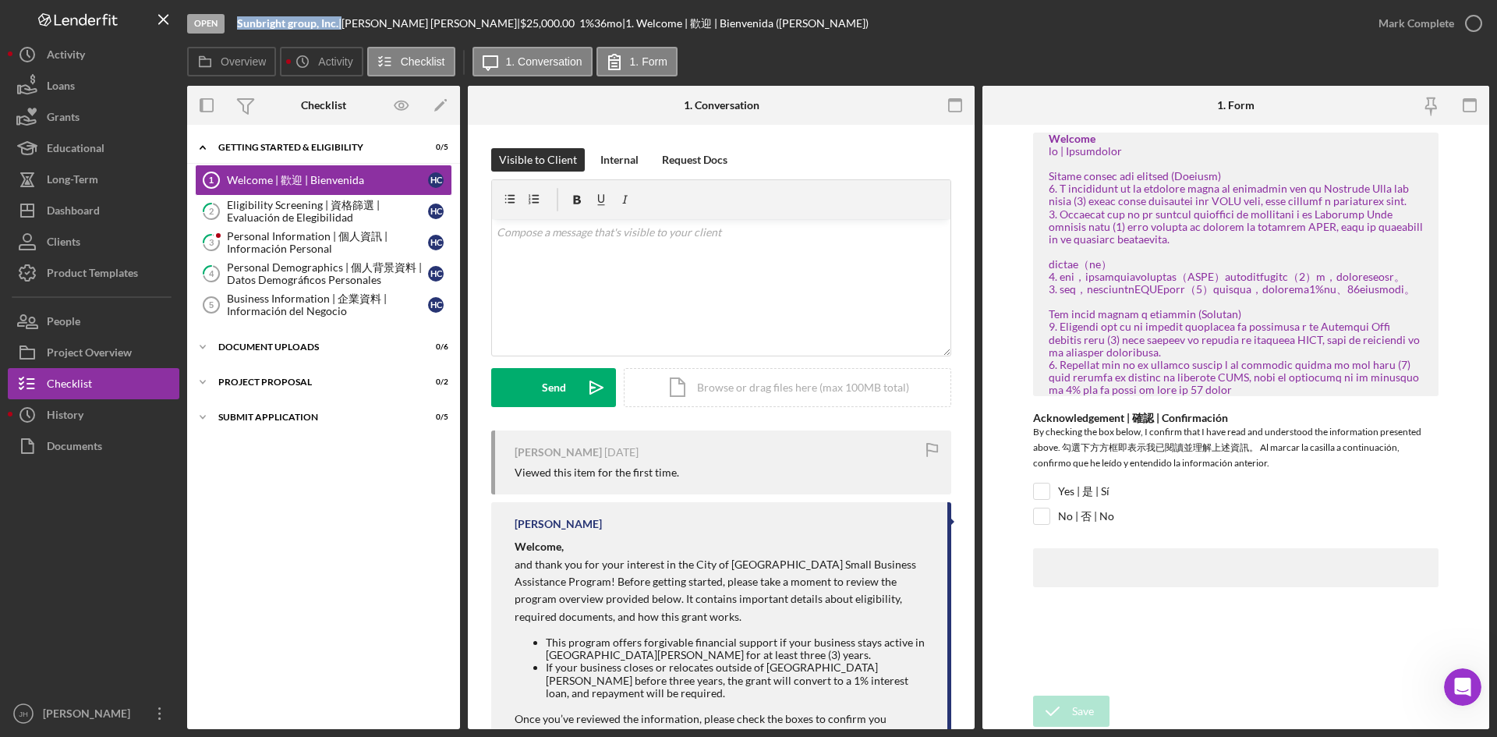
drag, startPoint x: 235, startPoint y: 19, endPoint x: 339, endPoint y: 29, distance: 104.9
click at [339, 29] on div "Open Sunbright group, Inc. | Hui Chen | $25,000.00 1 % 36 mo | 1. Welcome | 歡迎 …" at bounding box center [775, 23] width 1176 height 47
copy div "Sunbright group, Inc."
click at [331, 211] on div "Eligibility Screening | 資格篩選 | Evaluación de Elegibilidad" at bounding box center [327, 211] width 201 height 25
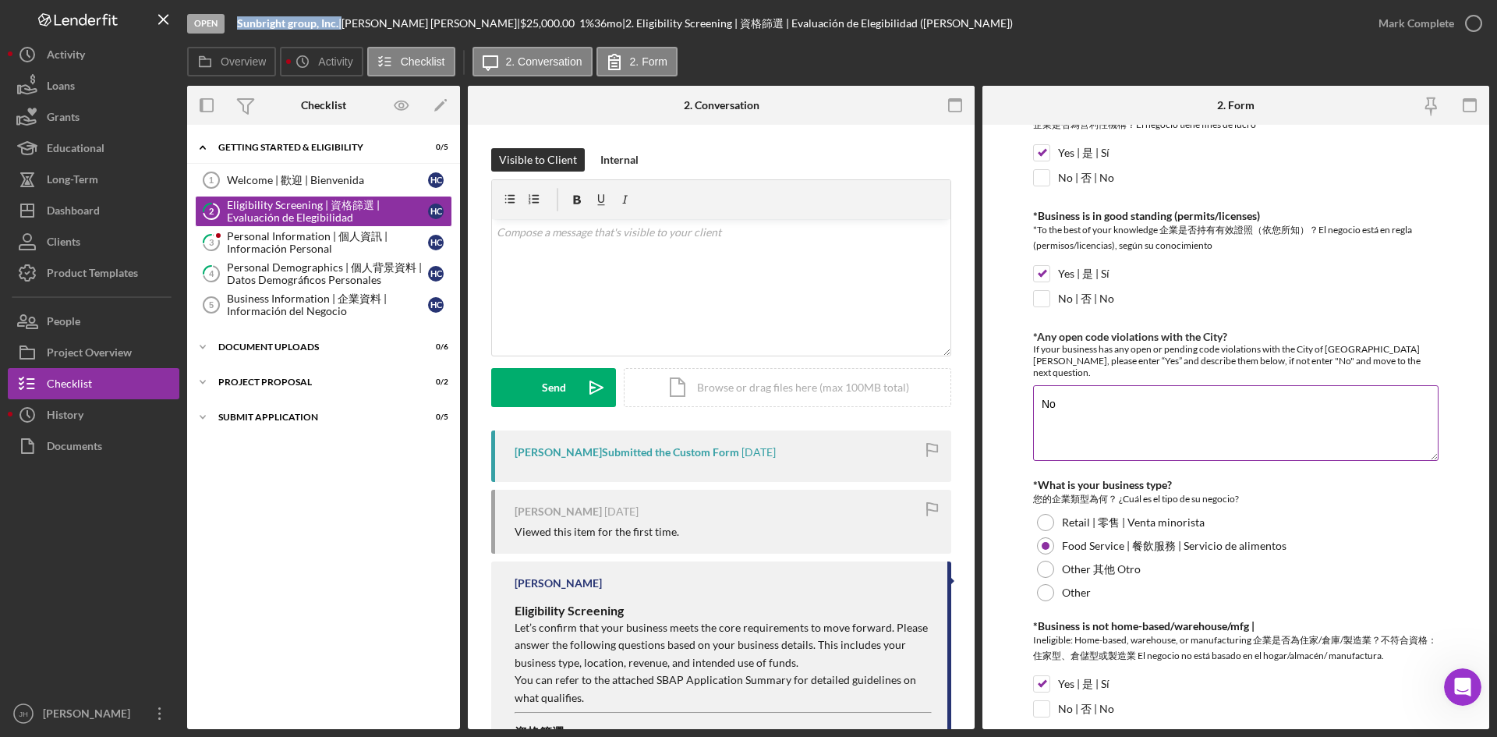
scroll to position [156, 0]
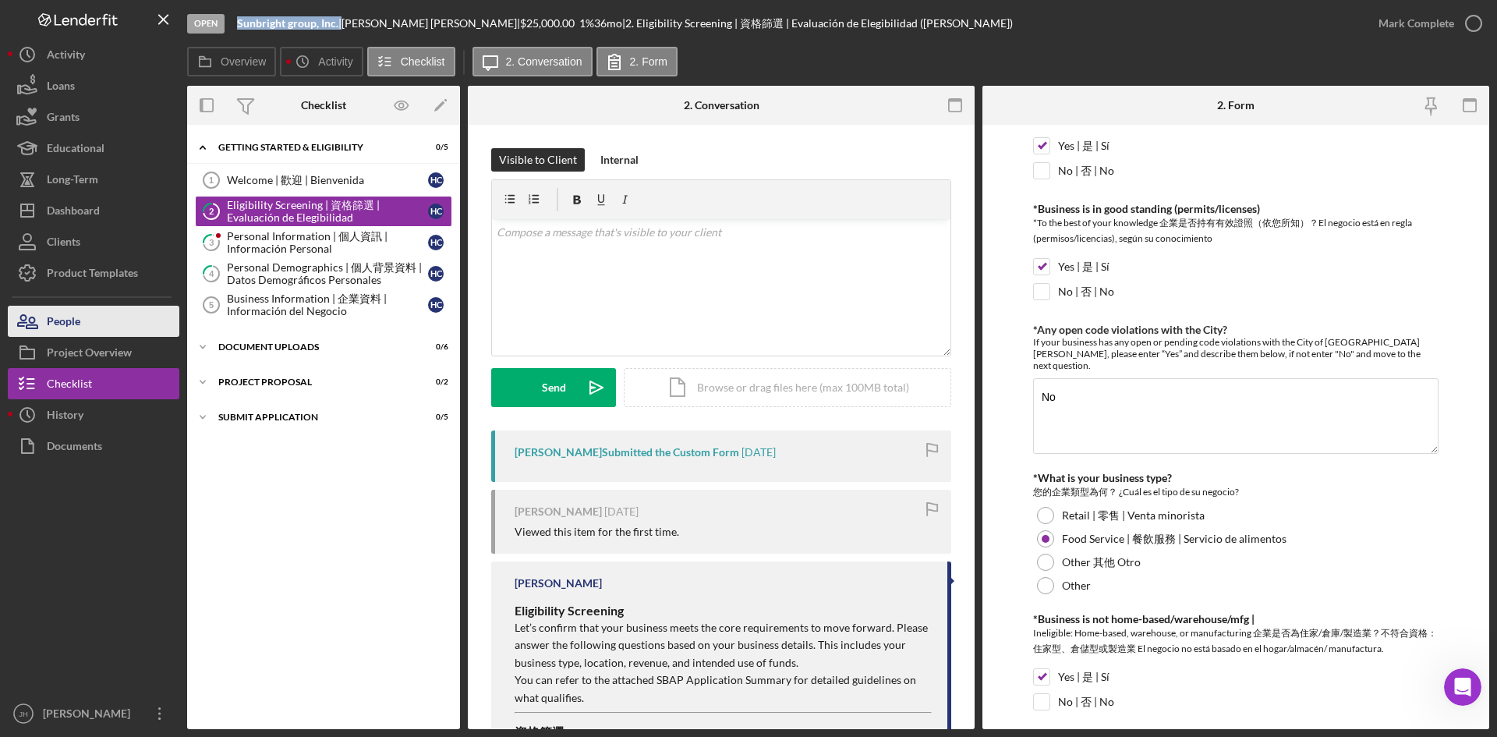
click at [101, 315] on button "People" at bounding box center [94, 321] width 172 height 31
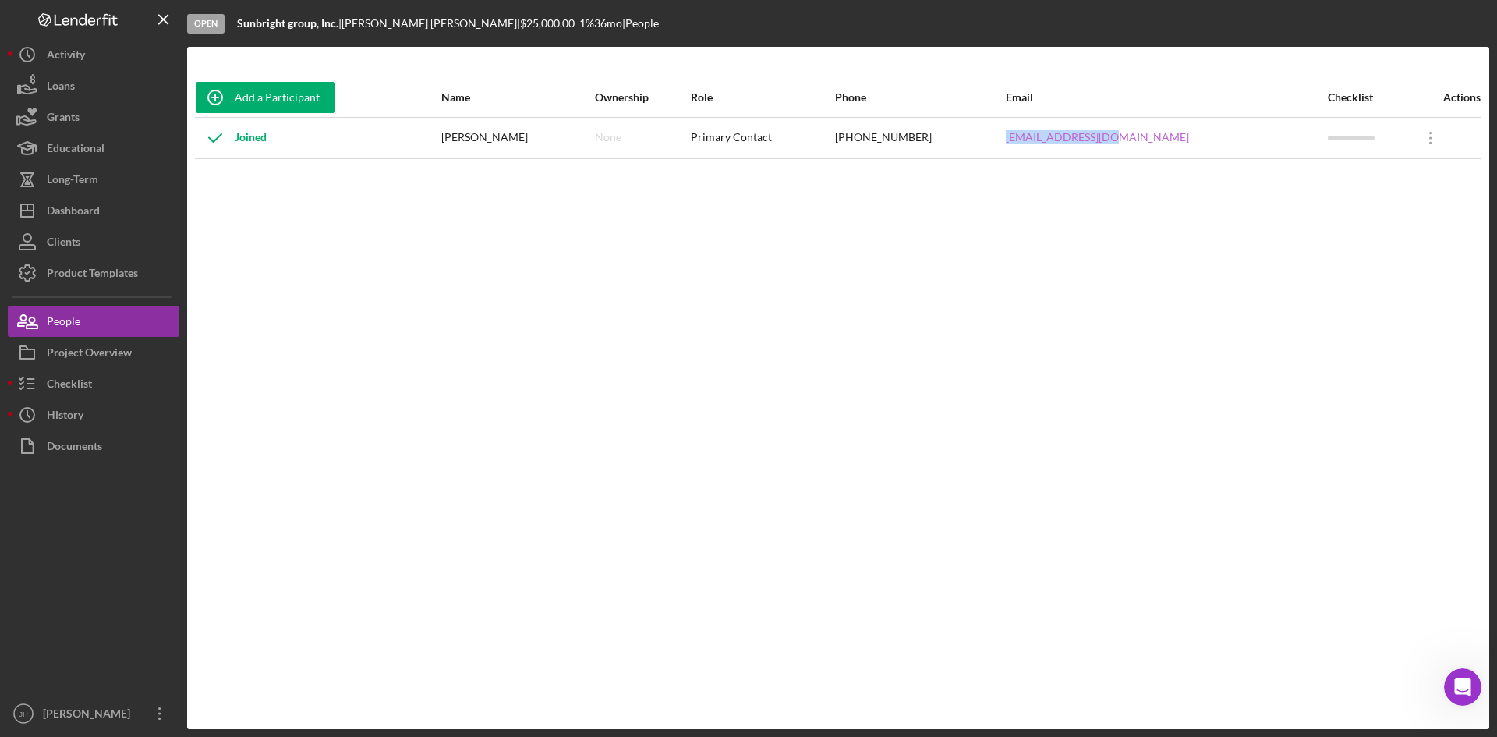
drag, startPoint x: 1187, startPoint y: 130, endPoint x: 1056, endPoint y: 140, distance: 131.4
click at [1056, 140] on div "b2bomber@gmail.com" at bounding box center [1166, 138] width 321 height 39
copy link "b2bomber@gmail.com"
click at [109, 203] on button "Icon/Dashboard Dashboard" at bounding box center [94, 210] width 172 height 31
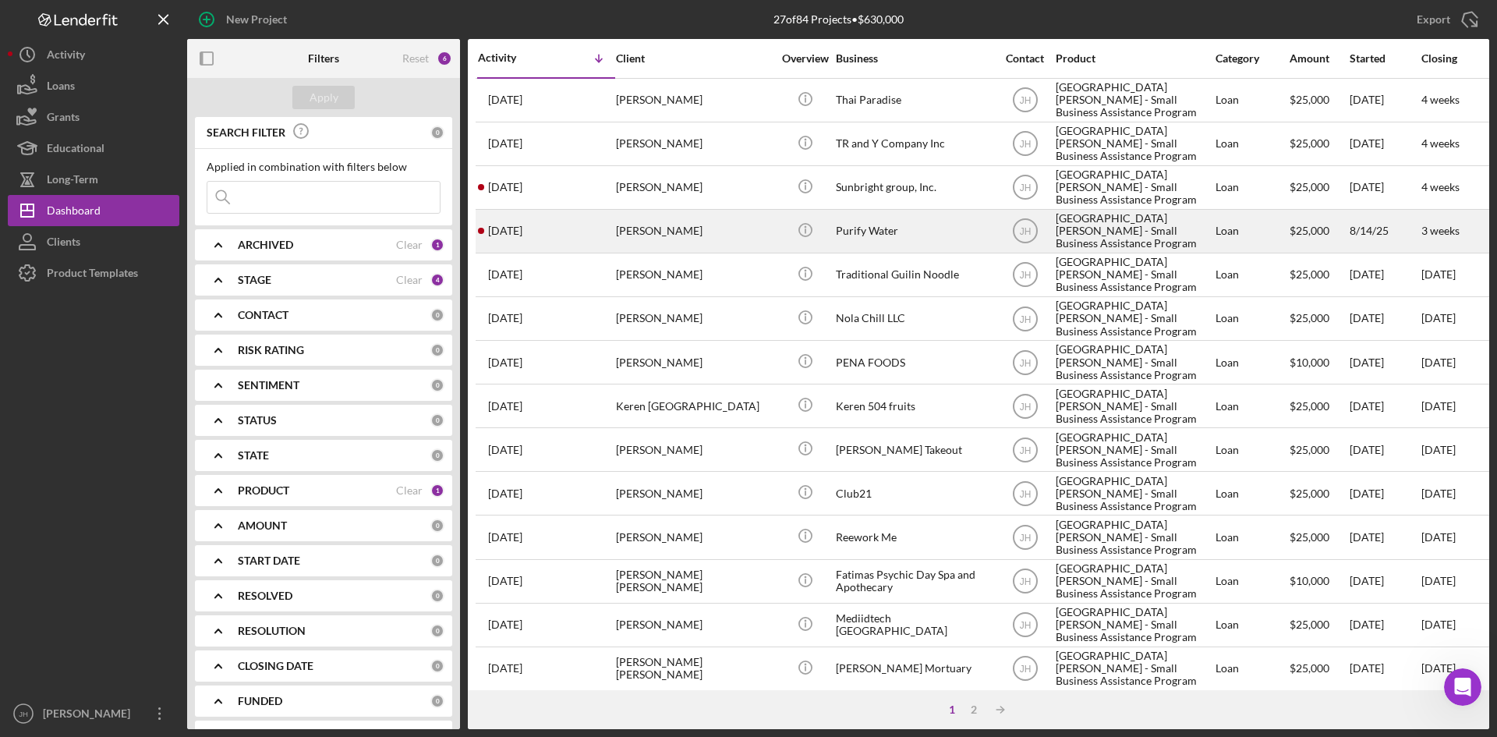
click at [753, 231] on div "Wilson Lam" at bounding box center [694, 231] width 156 height 41
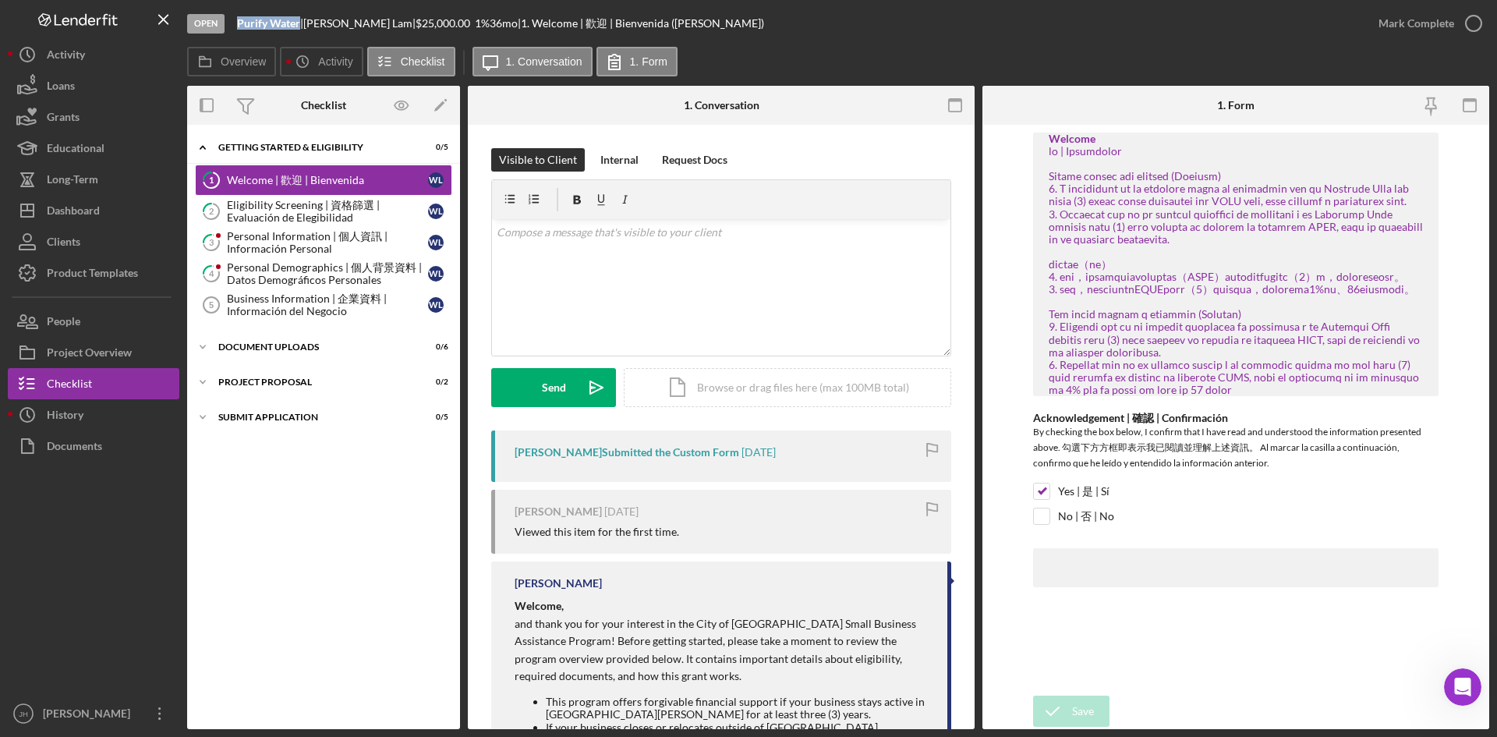
drag, startPoint x: 239, startPoint y: 19, endPoint x: 301, endPoint y: 27, distance: 62.9
click at [301, 27] on div "Open Purify Water | Wilson Lam | $25,000.00 1 % 36 mo | 1. Welcome | 歡迎 | Bienv…" at bounding box center [775, 23] width 1176 height 47
click at [1426, 9] on div "Mark Complete" at bounding box center [1417, 23] width 76 height 31
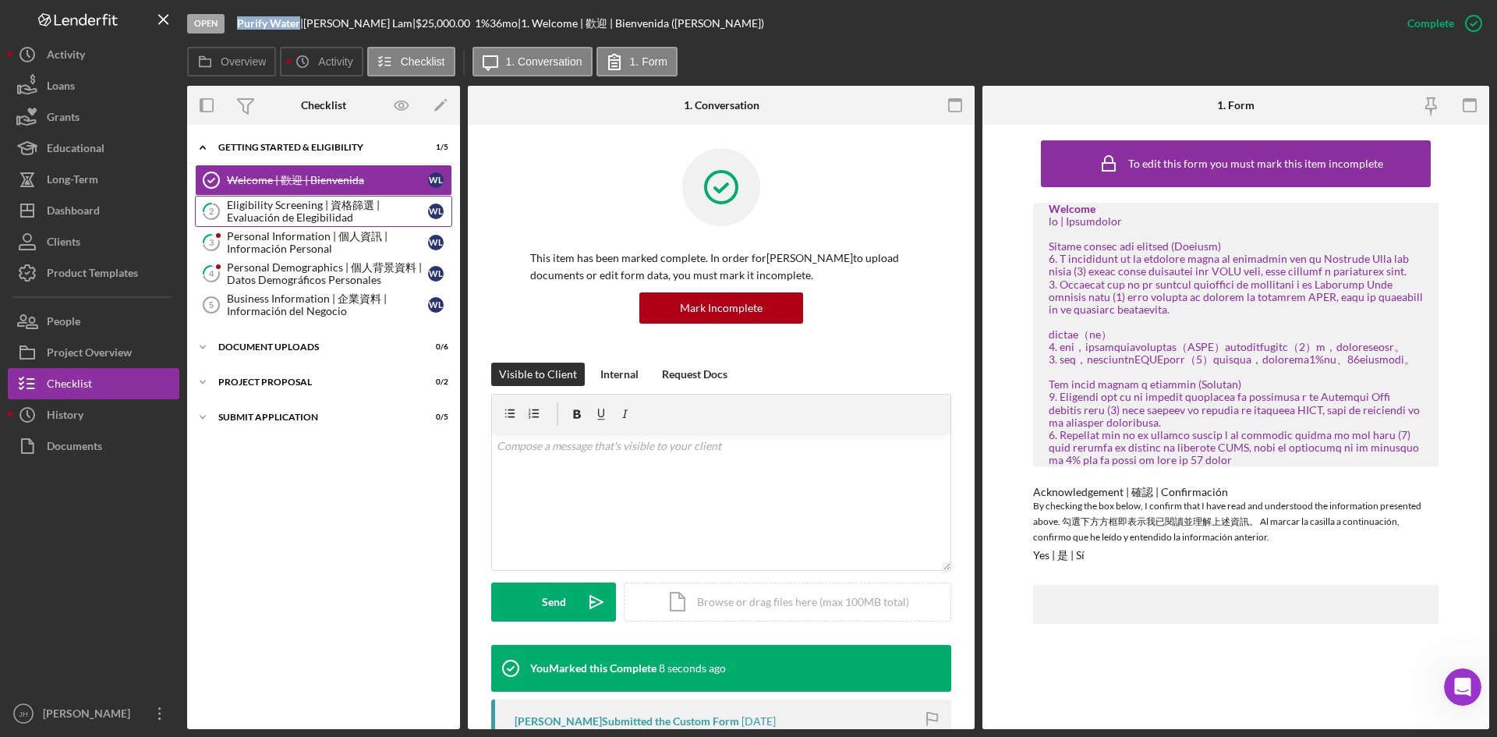
click at [356, 215] on div "Eligibility Screening | 資格篩選 | Evaluación de Elegibilidad" at bounding box center [327, 211] width 201 height 25
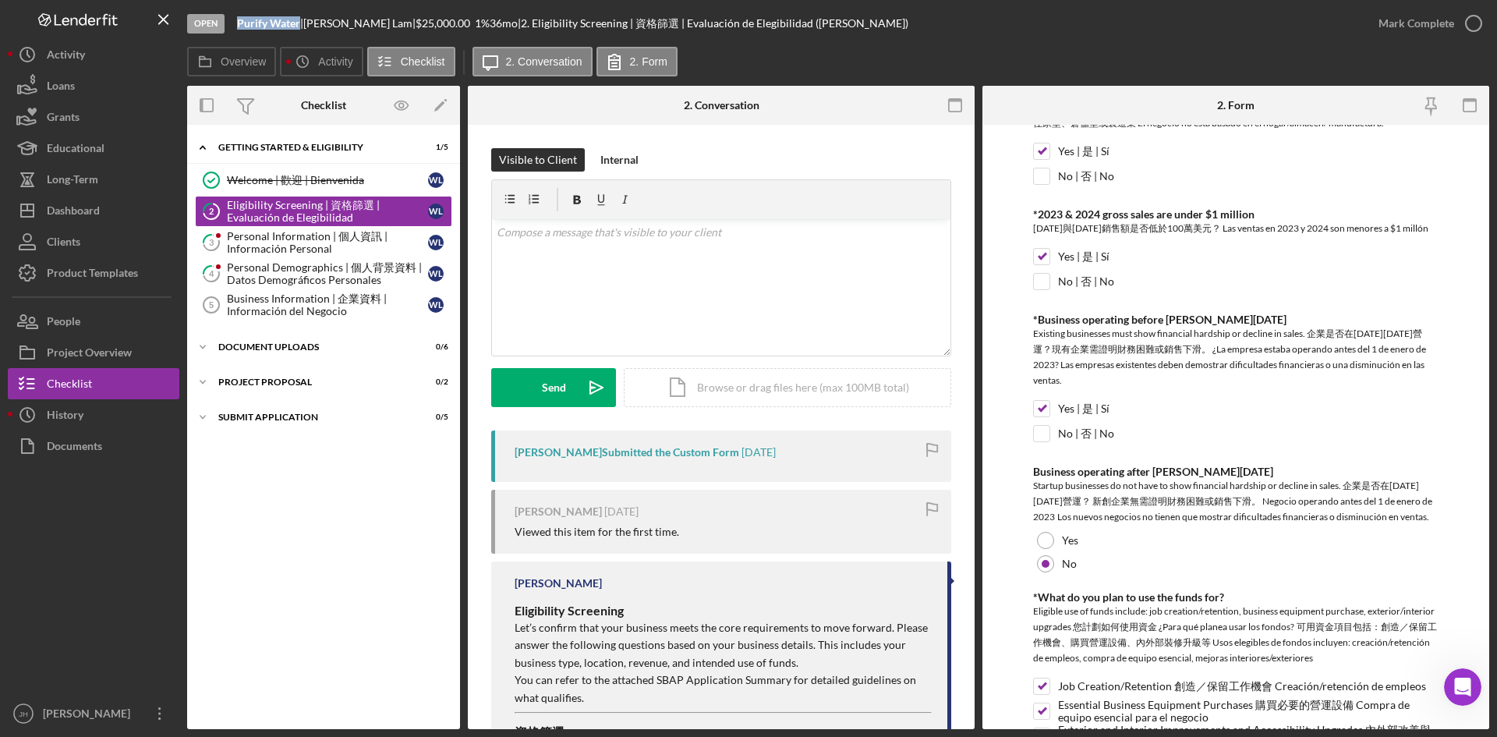
scroll to position [751, 0]
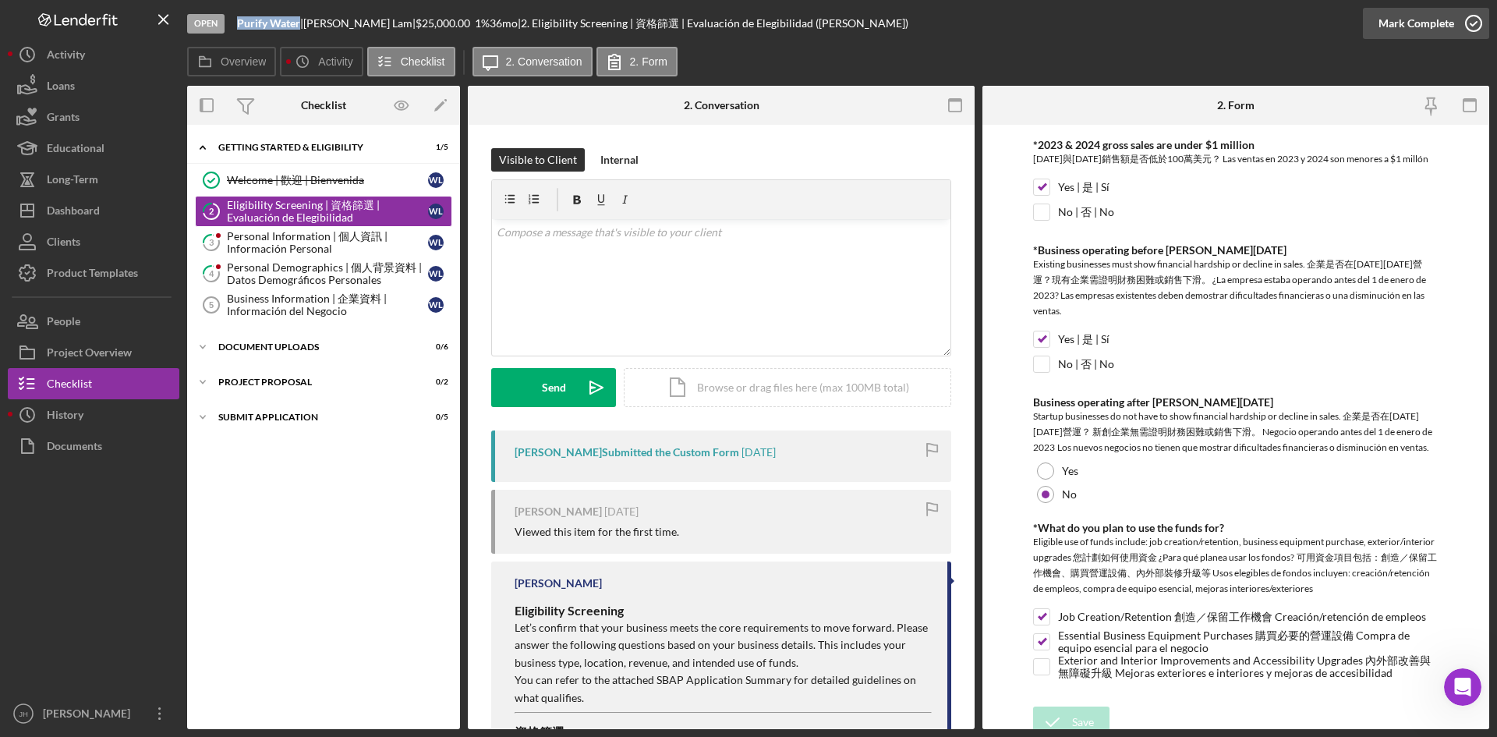
click at [1433, 31] on div "Mark Complete" at bounding box center [1417, 23] width 76 height 31
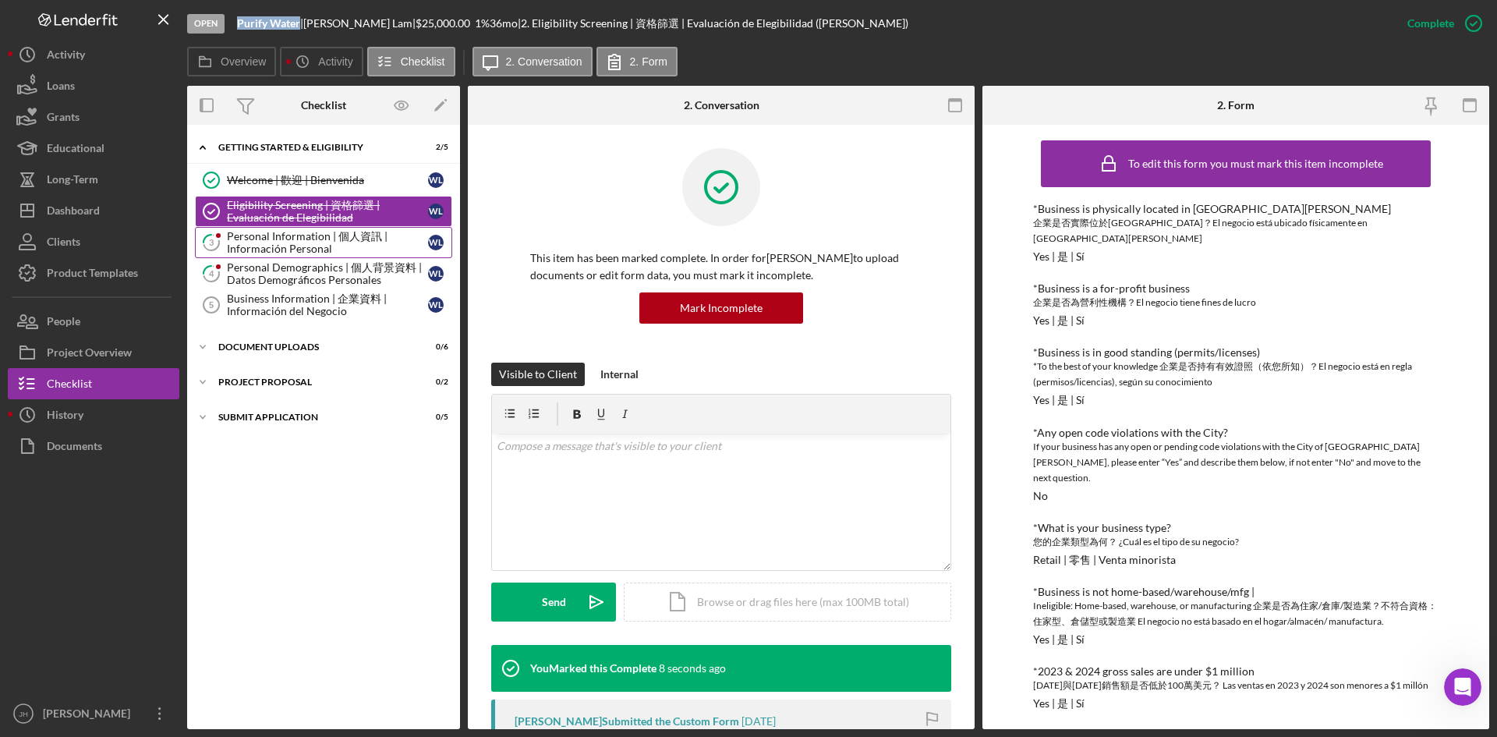
click at [291, 248] on div "Personal Information | 個人資訊 | Información Personal" at bounding box center [327, 242] width 201 height 25
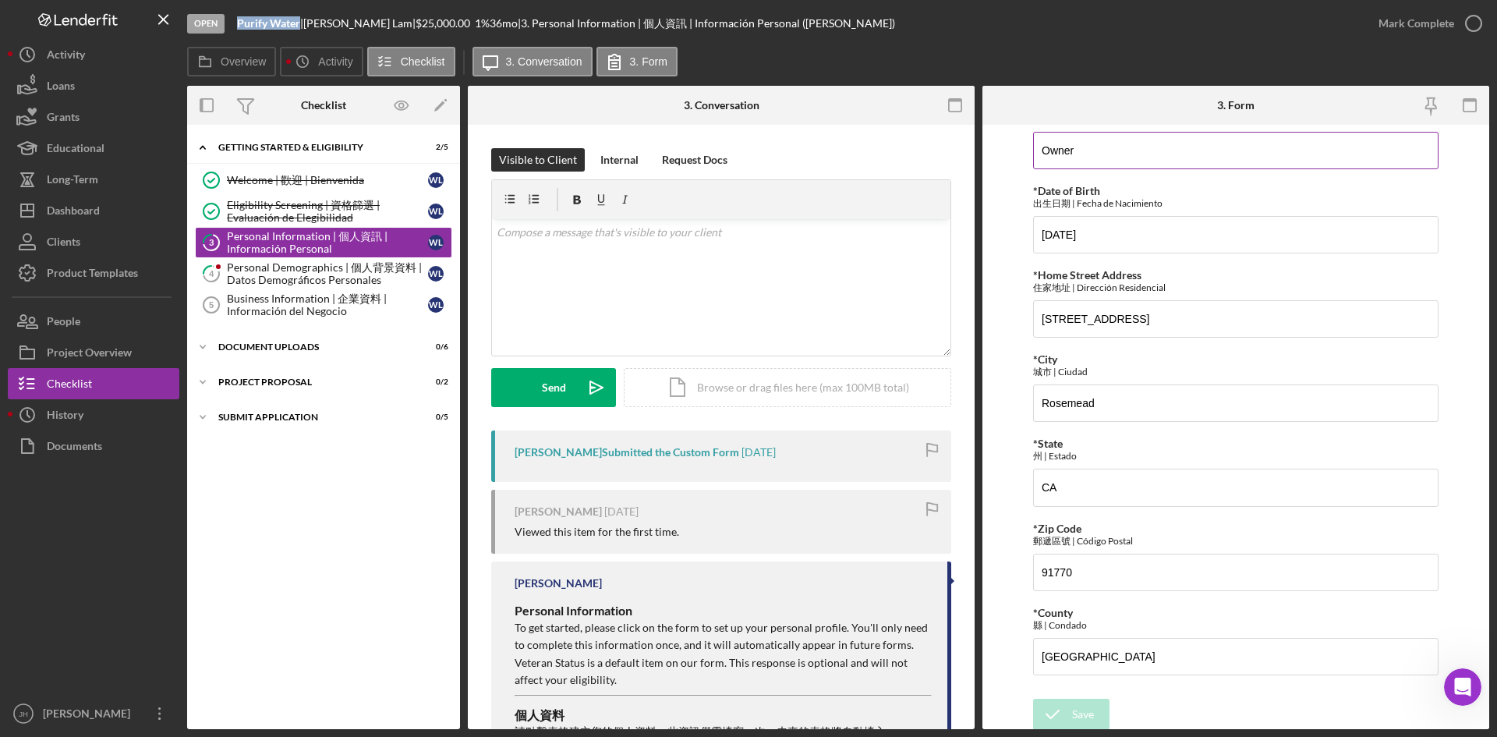
scroll to position [289, 0]
click at [1413, 23] on div "Mark Complete" at bounding box center [1417, 23] width 76 height 31
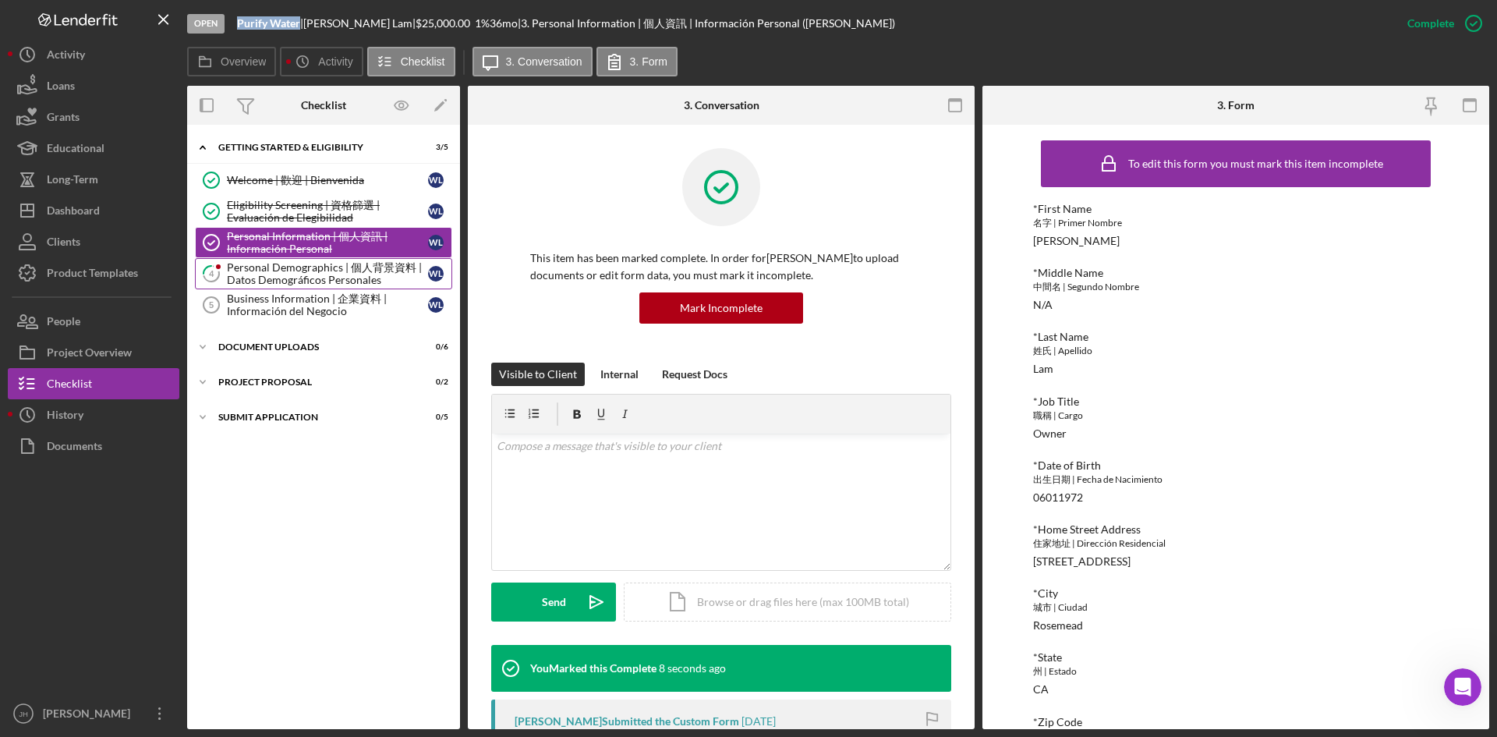
click at [313, 263] on div "Personal Demographics | 個人背景資料 | Datos Demográficos Personales" at bounding box center [327, 273] width 201 height 25
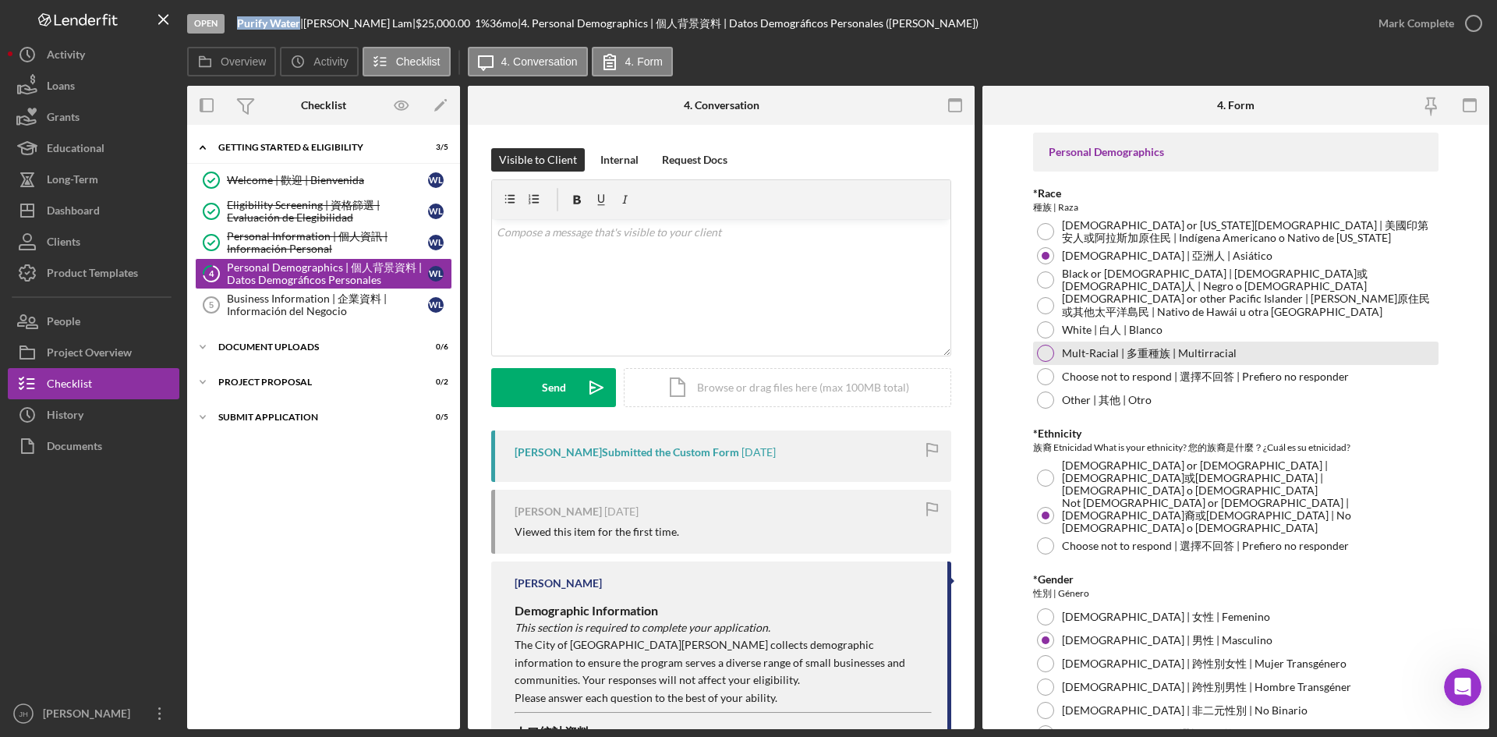
scroll to position [431, 0]
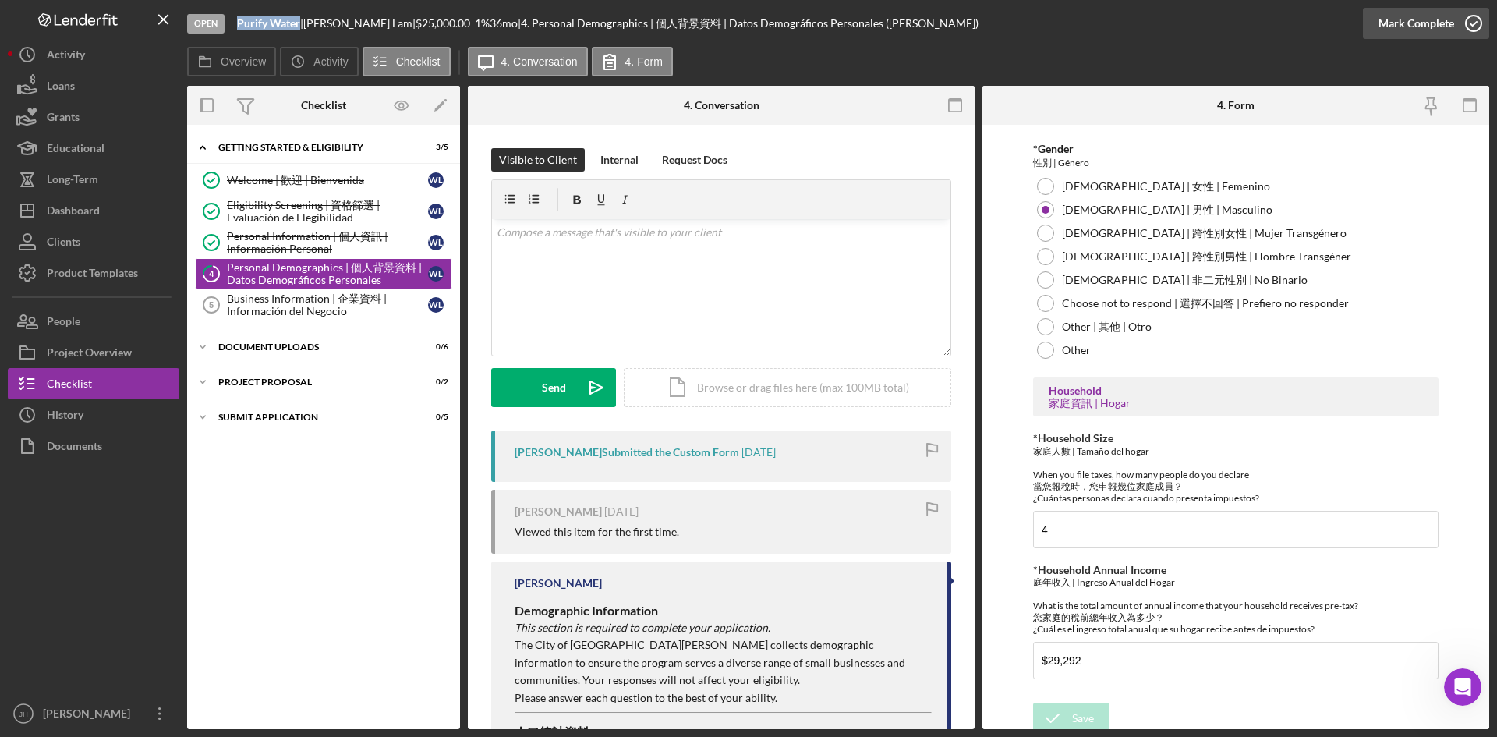
click at [1409, 21] on div "Mark Complete" at bounding box center [1417, 23] width 76 height 31
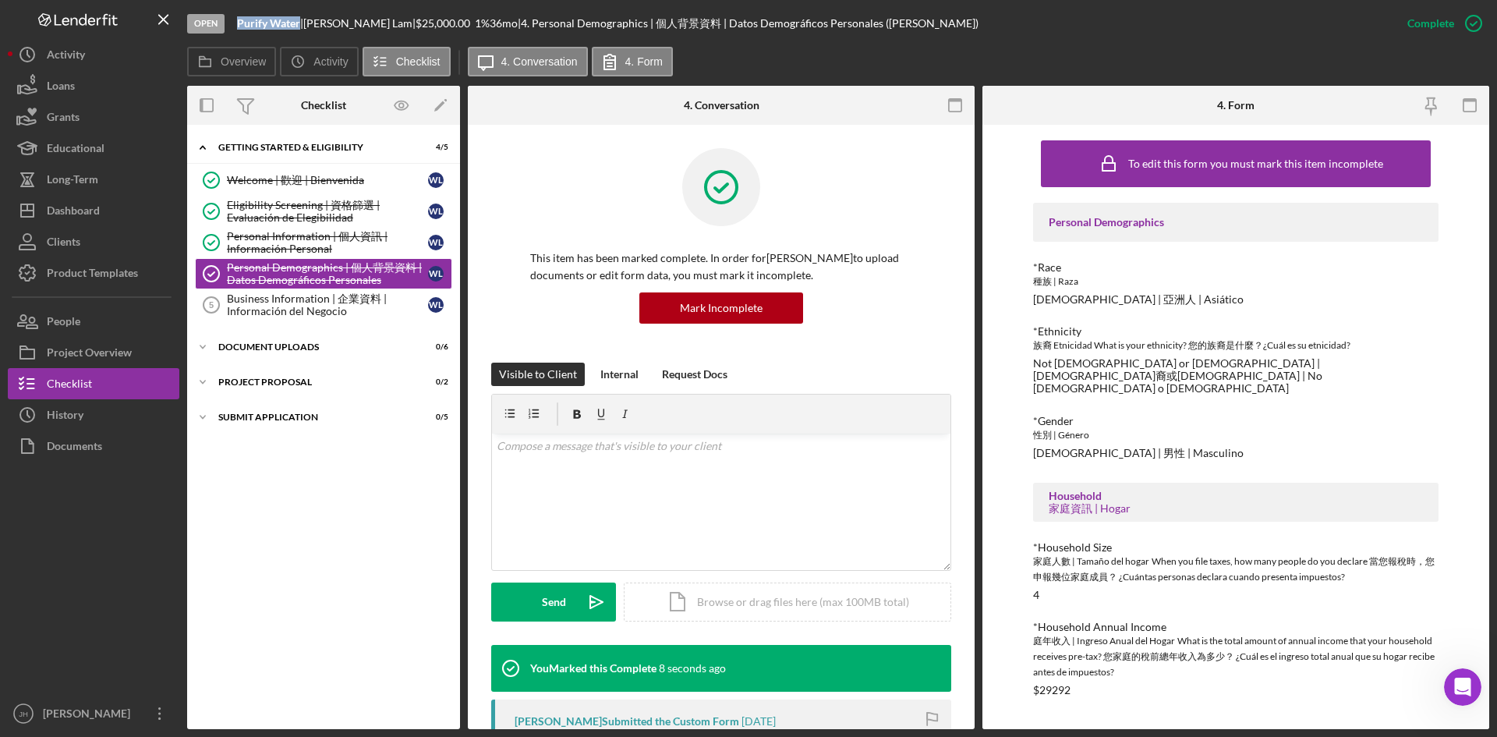
click at [245, 321] on div "Welcome | 歡迎 | Bienvenida Welcome | 歡迎 | Bienvenida W L Eligibility Screening |…" at bounding box center [323, 247] width 273 height 164
click at [253, 309] on div "Business Information | 企業資料 | Información del Negocio" at bounding box center [327, 304] width 201 height 25
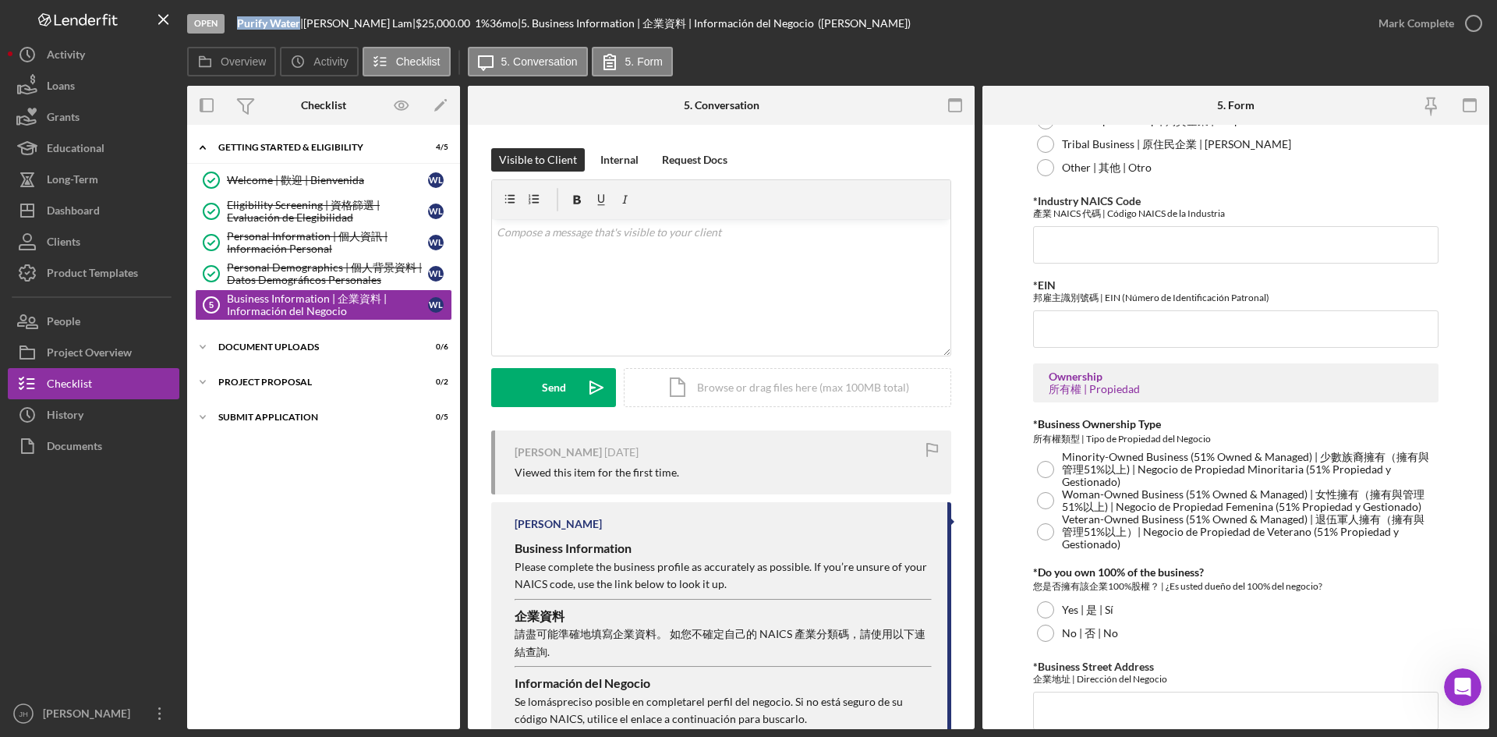
scroll to position [1092, 0]
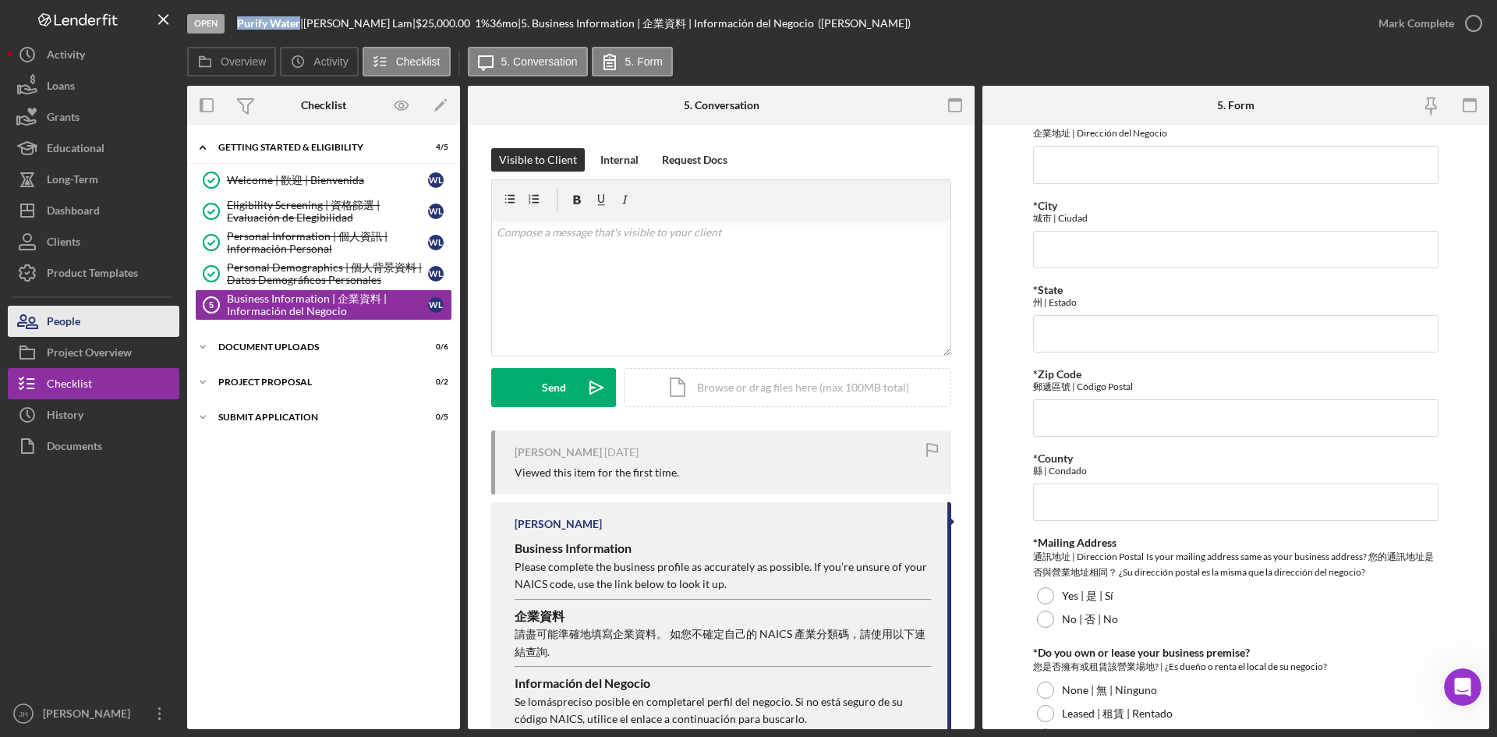
click at [75, 326] on div "People" at bounding box center [64, 323] width 34 height 35
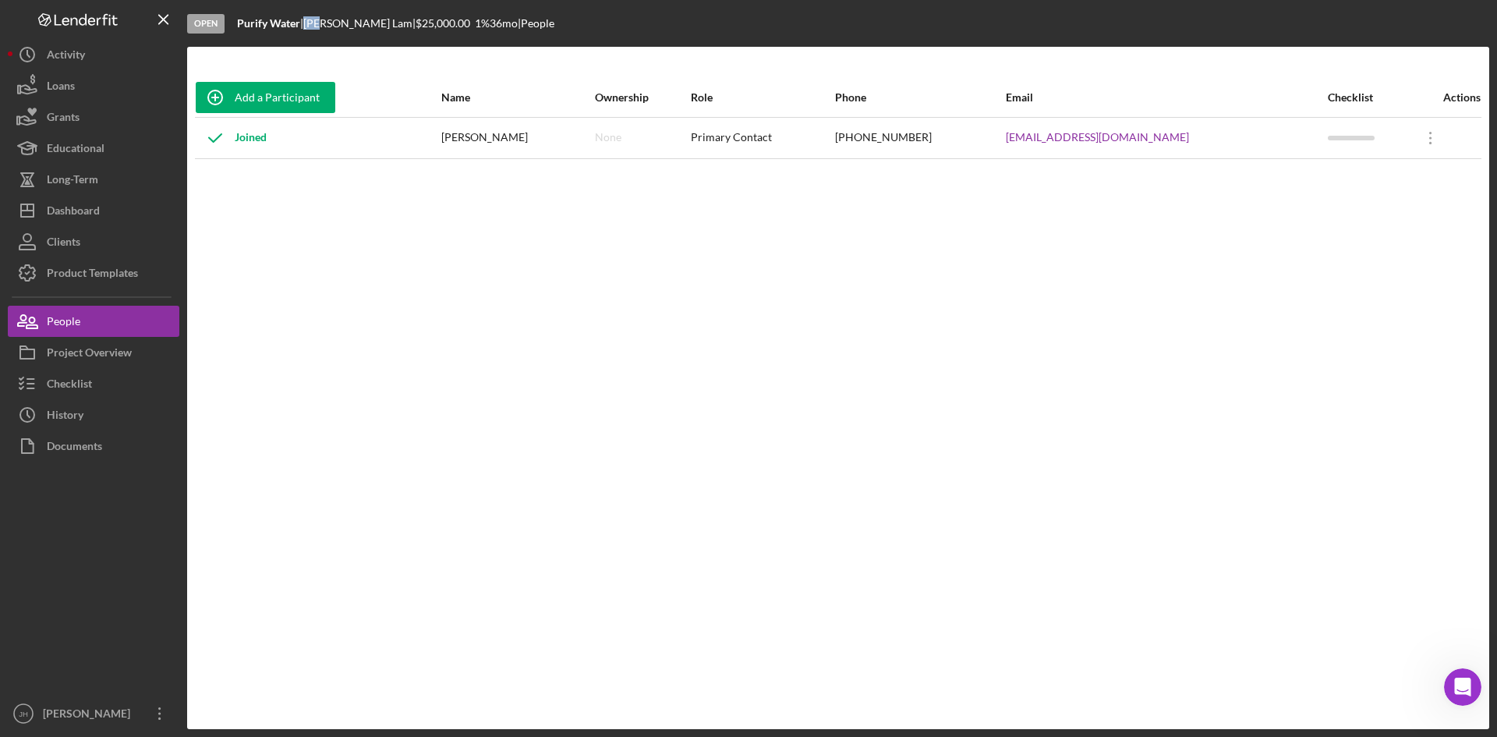
drag, startPoint x: 317, startPoint y: 24, endPoint x: 331, endPoint y: 27, distance: 14.2
click at [331, 27] on div "Wilson Lam |" at bounding box center [359, 23] width 112 height 12
drag, startPoint x: 1196, startPoint y: 126, endPoint x: 1044, endPoint y: 140, distance: 153.5
click at [1044, 140] on tr "Joined Wilson Lam None Primary Contact (626) 297-9857 Jsog2001@yahoo.com Icon/O…" at bounding box center [838, 137] width 1287 height 41
copy tr "Jsog2001@yahoo.com"
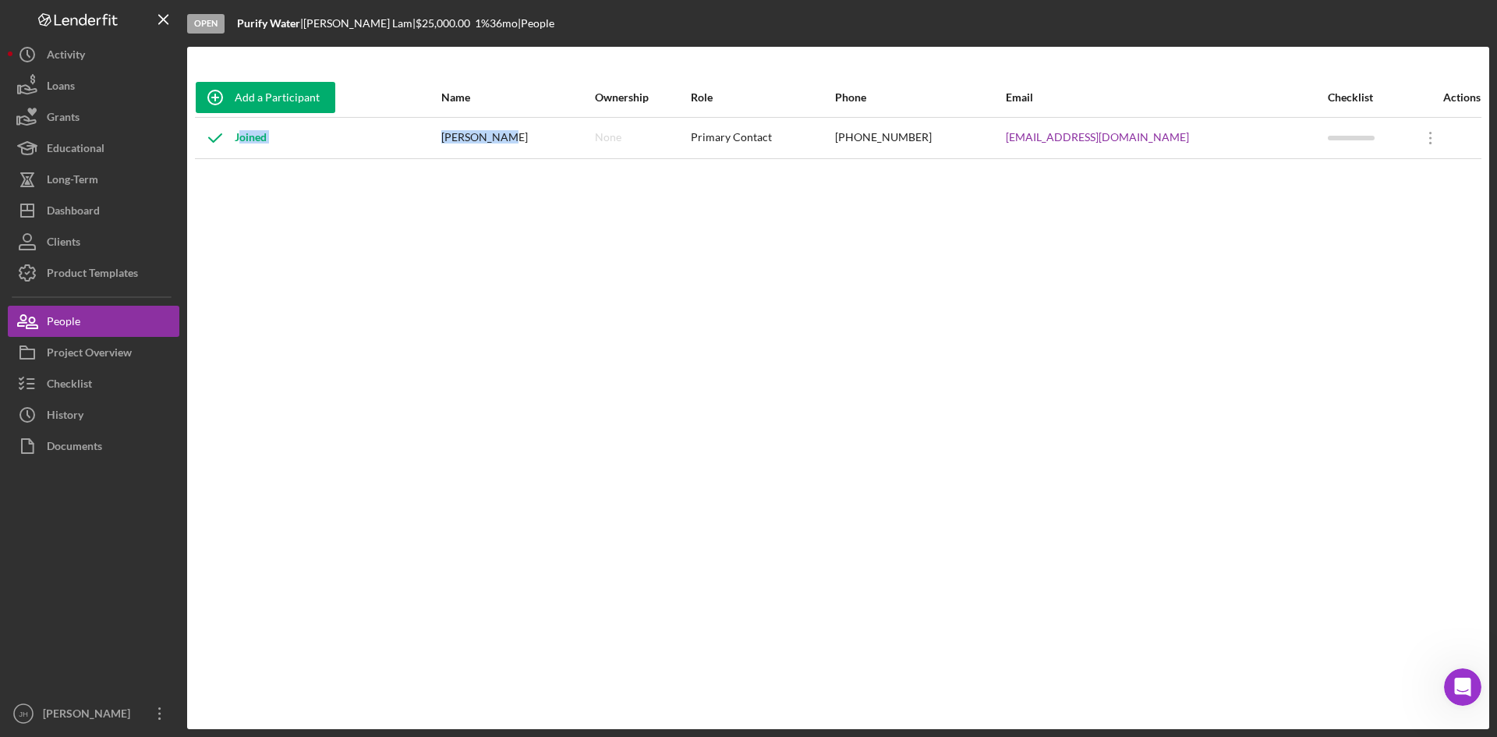
drag, startPoint x: 557, startPoint y: 141, endPoint x: 479, endPoint y: 144, distance: 78.0
click at [479, 144] on tr "Joined Wilson Lam None Primary Contact (626) 297-9857 Jsog2001@yahoo.com Icon/O…" at bounding box center [838, 137] width 1287 height 41
click at [490, 144] on div "Wilson Lam" at bounding box center [517, 138] width 152 height 39
drag, startPoint x: 492, startPoint y: 141, endPoint x: 544, endPoint y: 143, distance: 51.5
click at [544, 143] on div "Wilson Lam" at bounding box center [517, 138] width 152 height 39
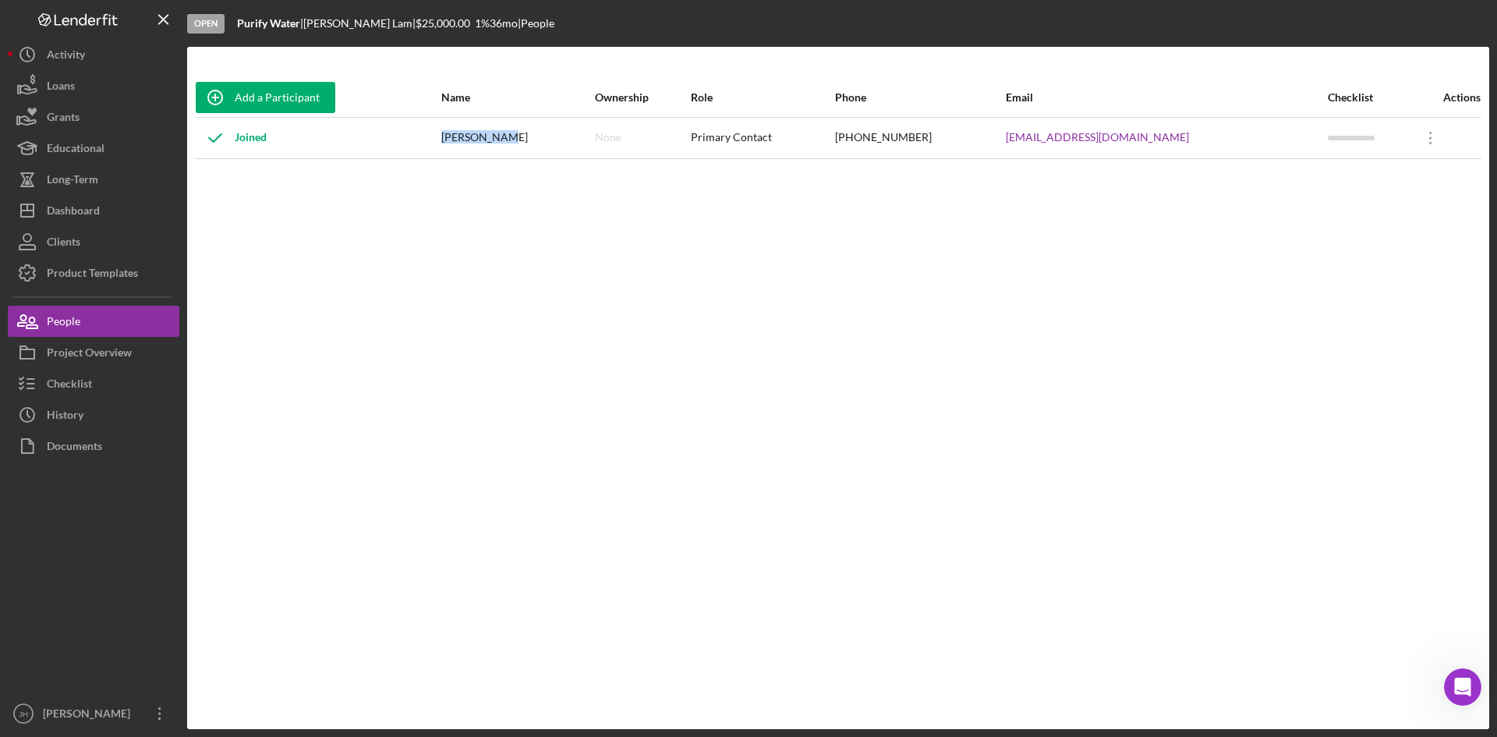
copy div "Wilson Lam"
drag, startPoint x: 304, startPoint y: 22, endPoint x: 239, endPoint y: 28, distance: 65.0
click at [239, 28] on div "Purify Water |" at bounding box center [270, 23] width 66 height 12
copy div "Purify Water"
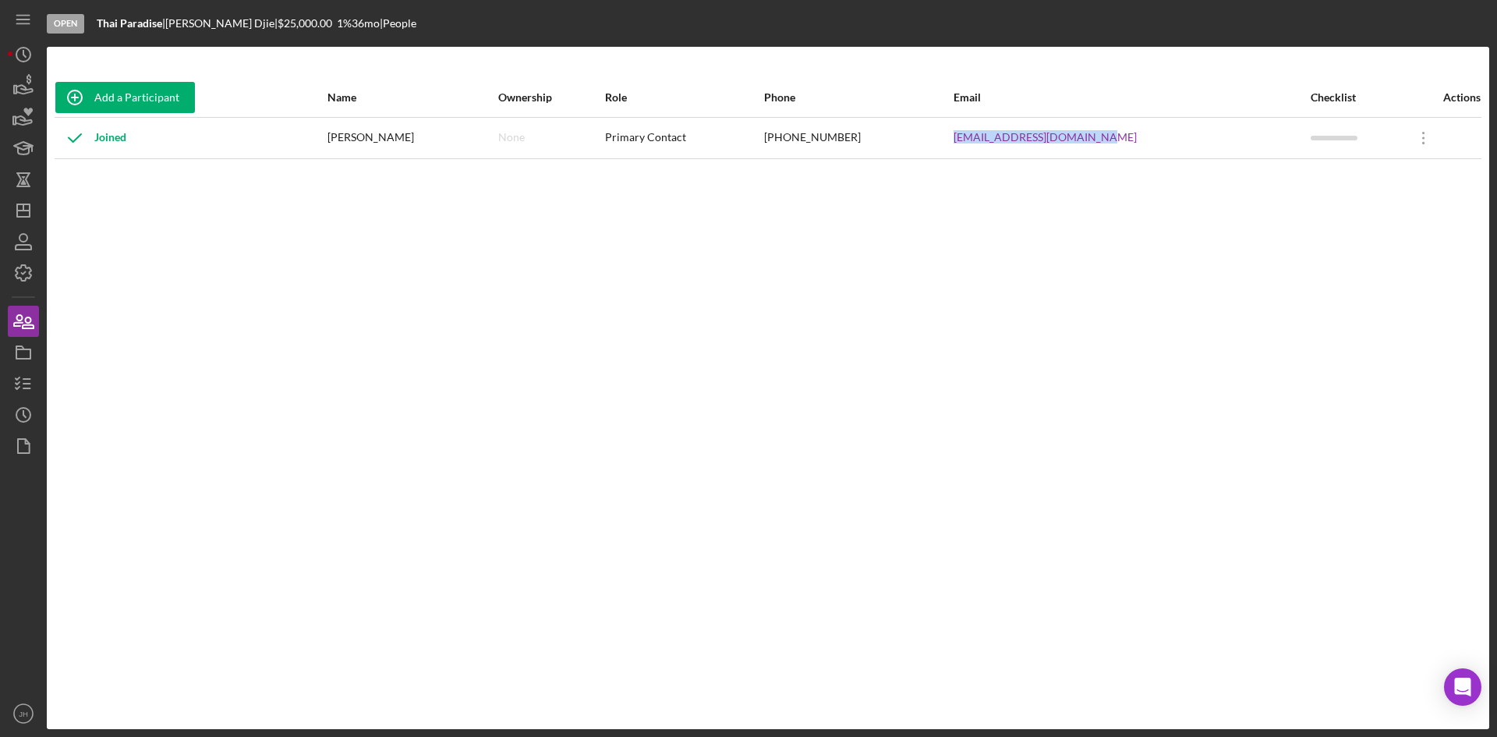
drag, startPoint x: 1044, startPoint y: 144, endPoint x: 946, endPoint y: 141, distance: 97.5
click at [946, 141] on tr "Joined Jerry Djie None Primary Contact (626) 736-9092 Thaiparadise141@gmail.com…" at bounding box center [768, 137] width 1427 height 41
copy tr "Thaiparadise141@gmail.com"
